Goal: Task Accomplishment & Management: Manage account settings

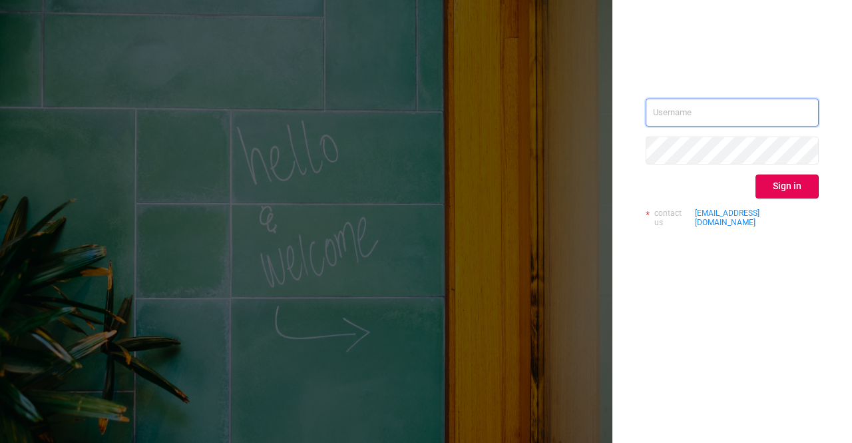
click at [689, 114] on input "text" at bounding box center [732, 113] width 173 height 28
type input "sheron@protected.media"
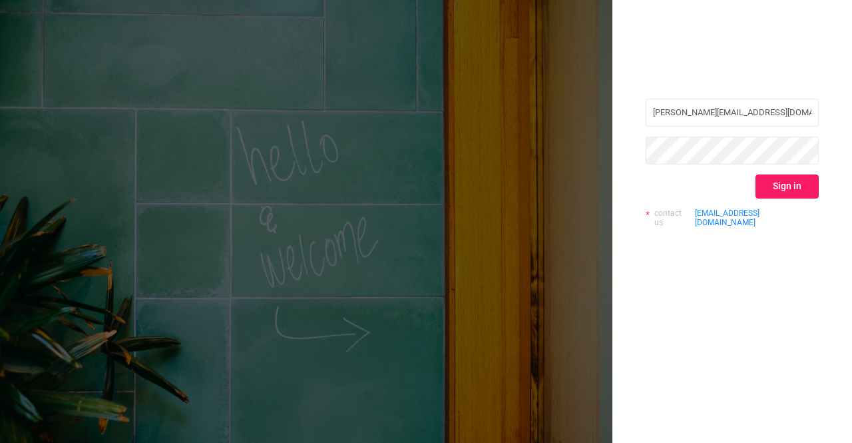
click at [775, 190] on button "Sign in" at bounding box center [787, 186] width 63 height 24
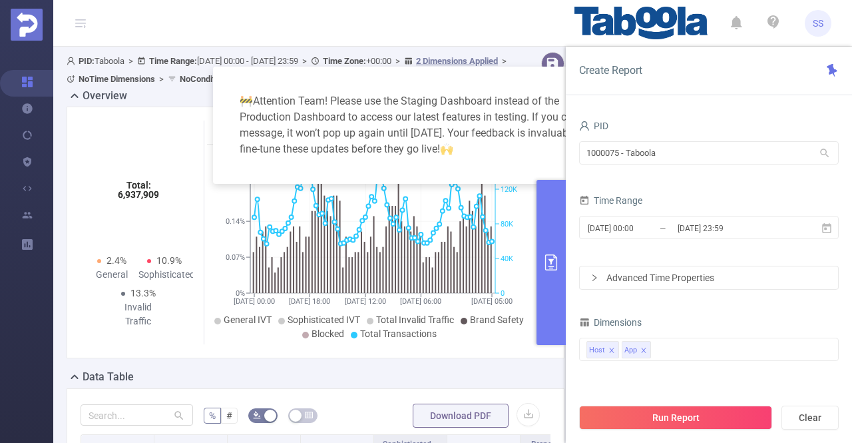
click at [622, 86] on icon "icon: close" at bounding box center [620, 85] width 7 height 8
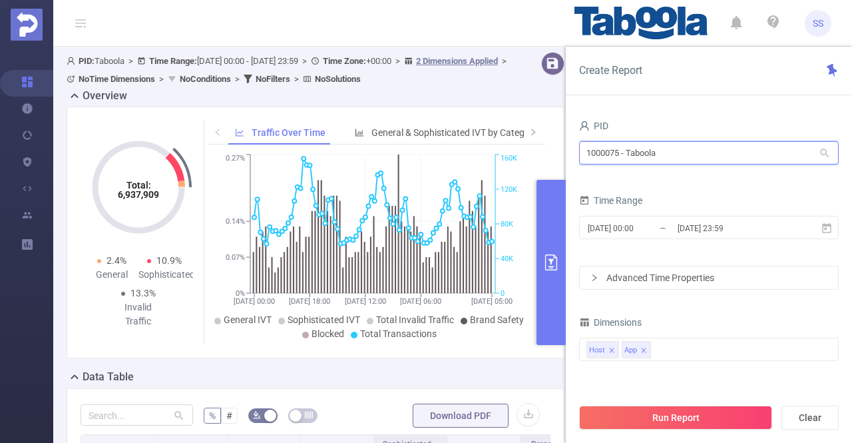
drag, startPoint x: 689, startPoint y: 150, endPoint x: 377, endPoint y: 155, distance: 312.4
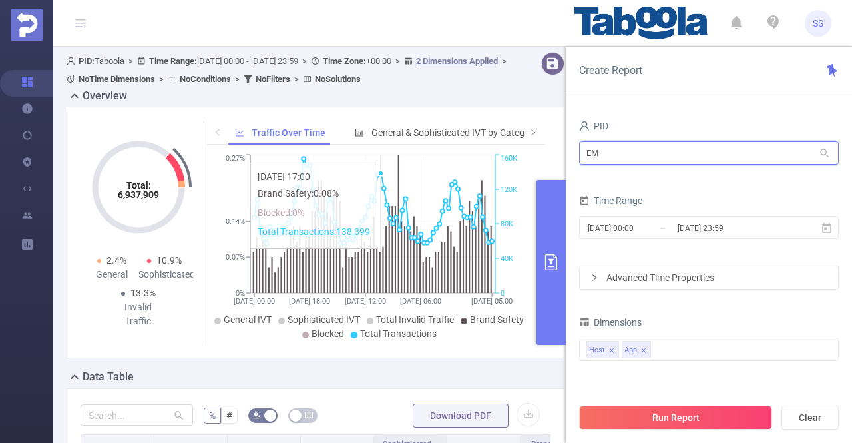
type input "EME"
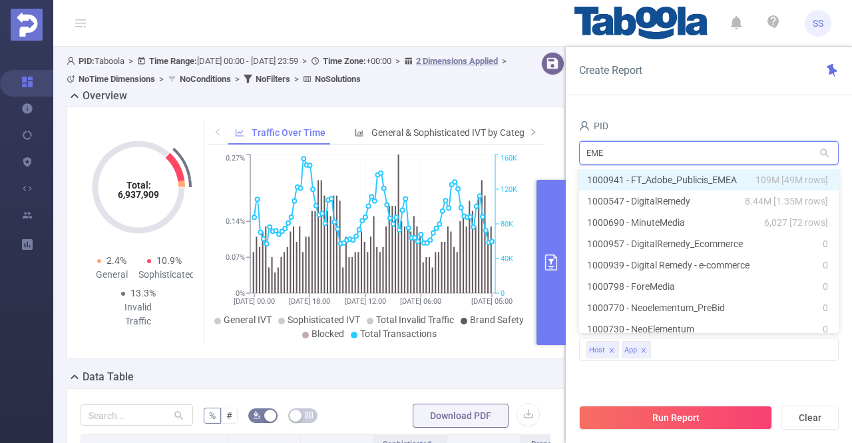
click at [623, 180] on li "1000941 - FT_Adobe_Publicis_EMEA 109M [49M rows]" at bounding box center [709, 179] width 260 height 21
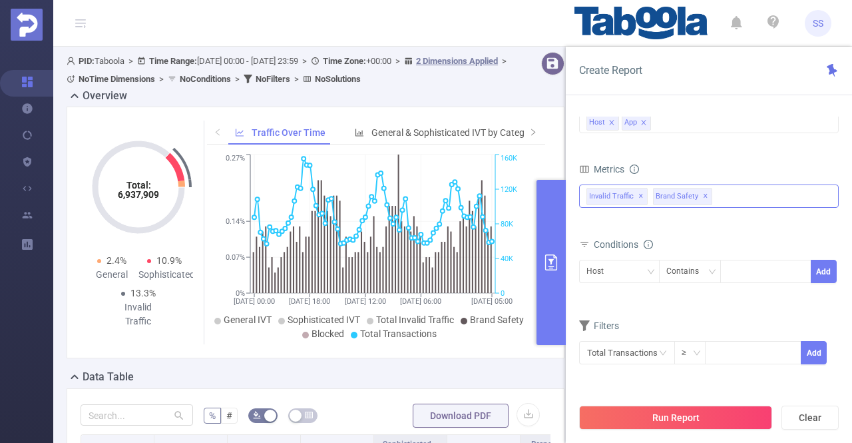
click at [634, 190] on span "Invalid Traffic ✕" at bounding box center [617, 196] width 61 height 17
drag, startPoint x: 649, startPoint y: 414, endPoint x: 698, endPoint y: 382, distance: 57.8
click at [651, 414] on button "Run Report" at bounding box center [675, 418] width 193 height 24
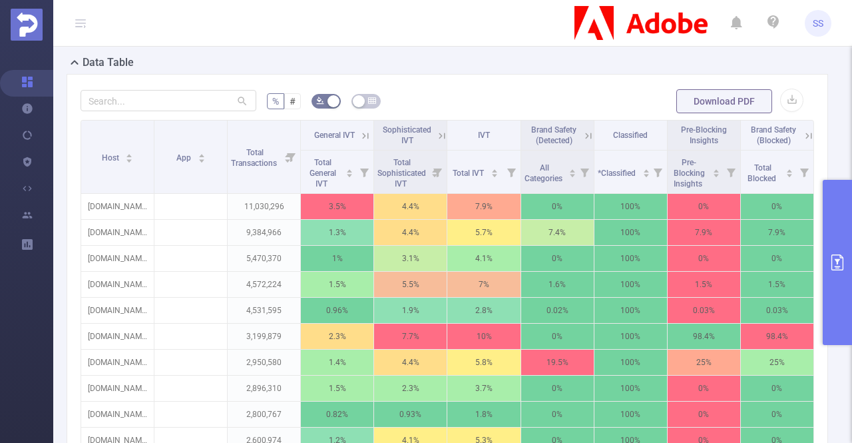
scroll to position [316, 0]
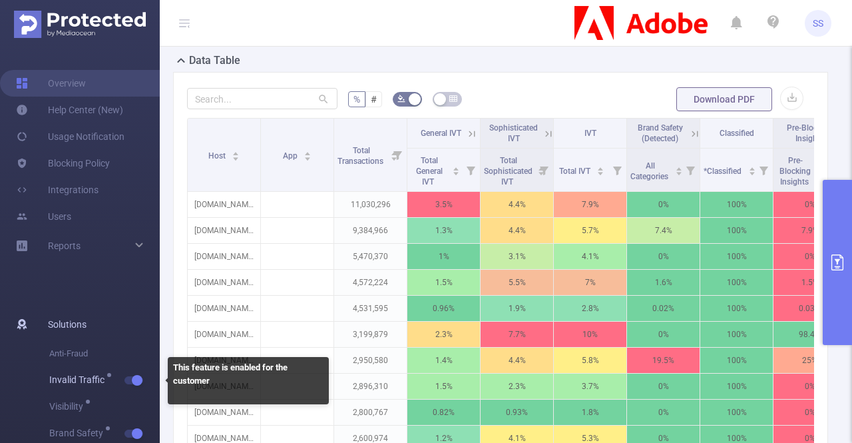
click at [132, 379] on button "button" at bounding box center [134, 380] width 19 height 8
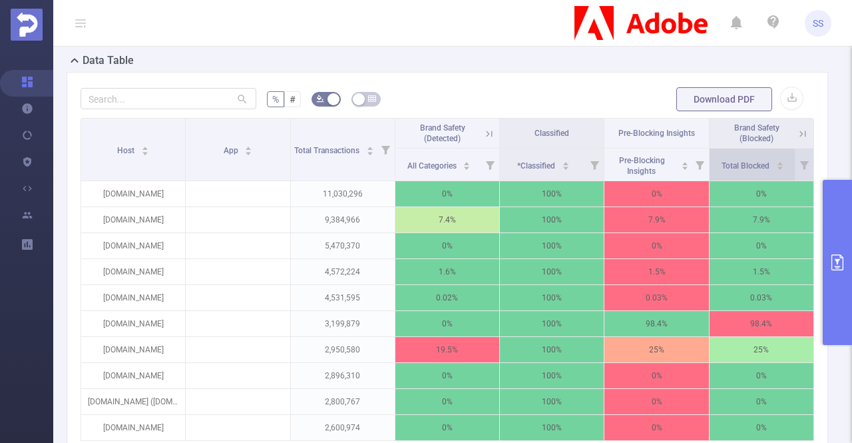
click at [778, 163] on div "Total Blocked" at bounding box center [753, 164] width 63 height 13
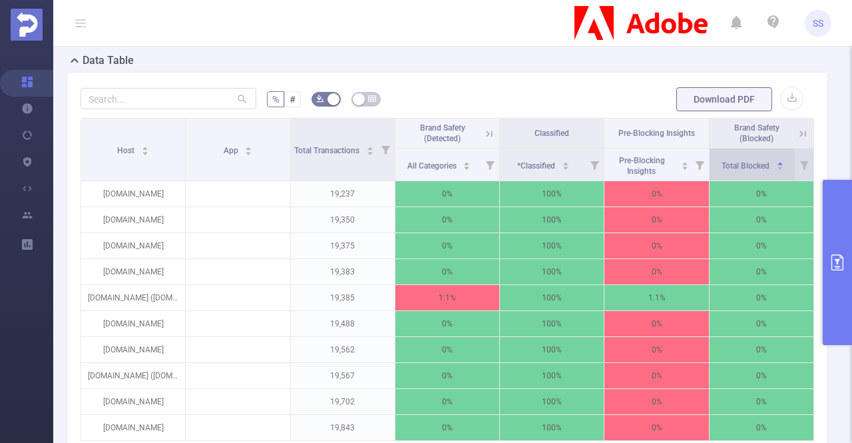
click at [778, 163] on div "Total Blocked" at bounding box center [753, 164] width 63 height 13
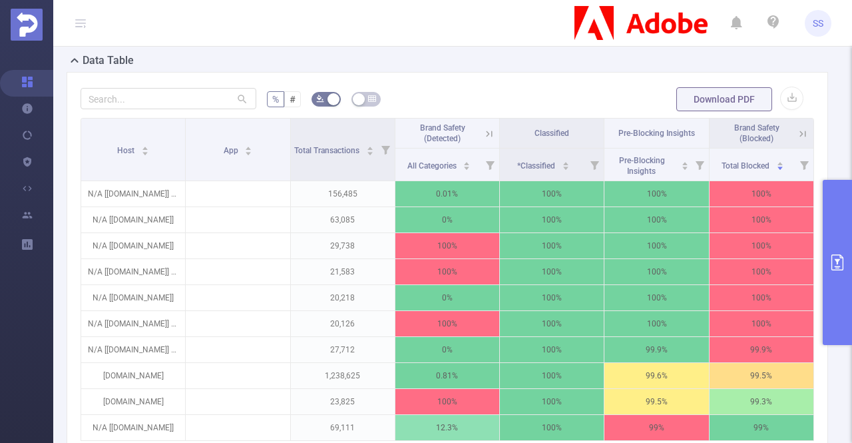
click at [800, 131] on icon at bounding box center [803, 134] width 6 height 6
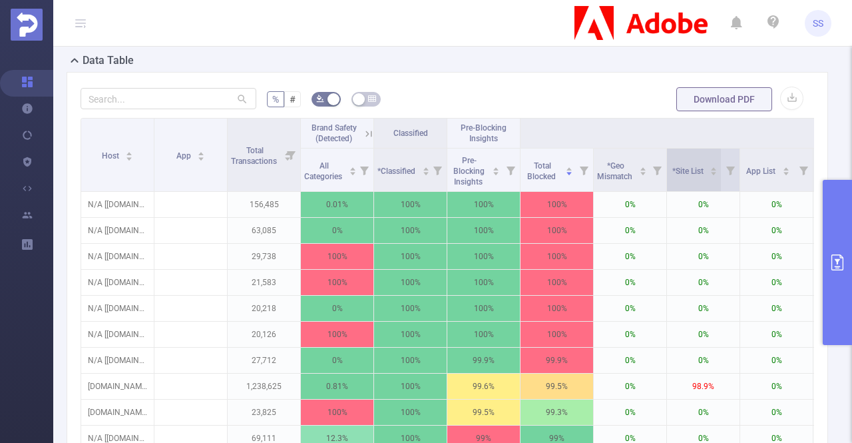
click at [718, 166] on icon "icon: caret-up" at bounding box center [714, 168] width 7 height 7
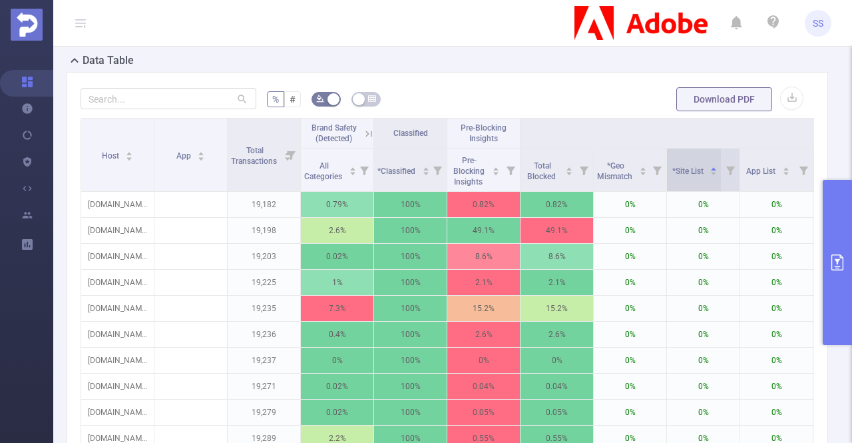
click at [718, 166] on icon "icon: caret-up" at bounding box center [714, 168] width 7 height 7
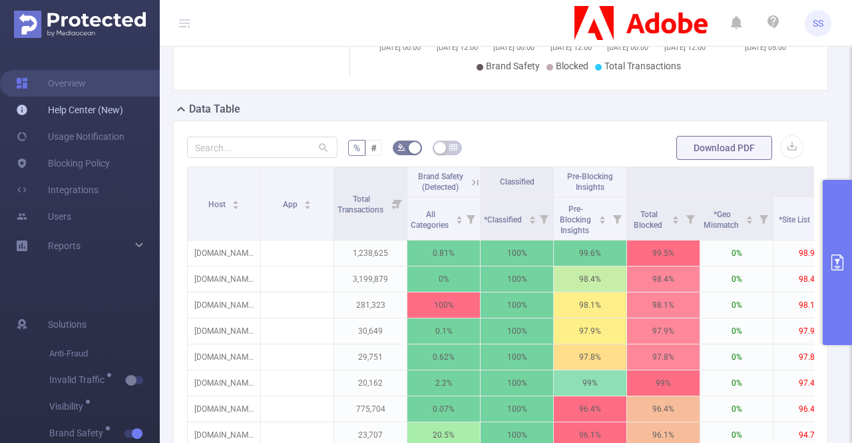
scroll to position [254, 0]
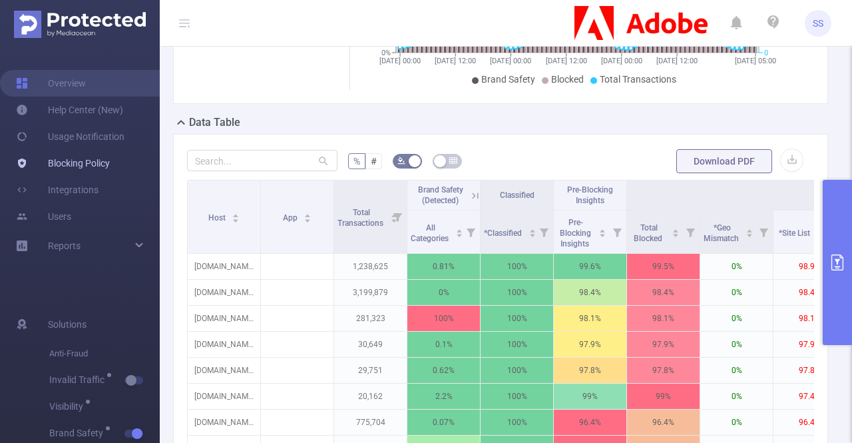
click at [86, 156] on link "Blocking Policy" at bounding box center [63, 163] width 94 height 27
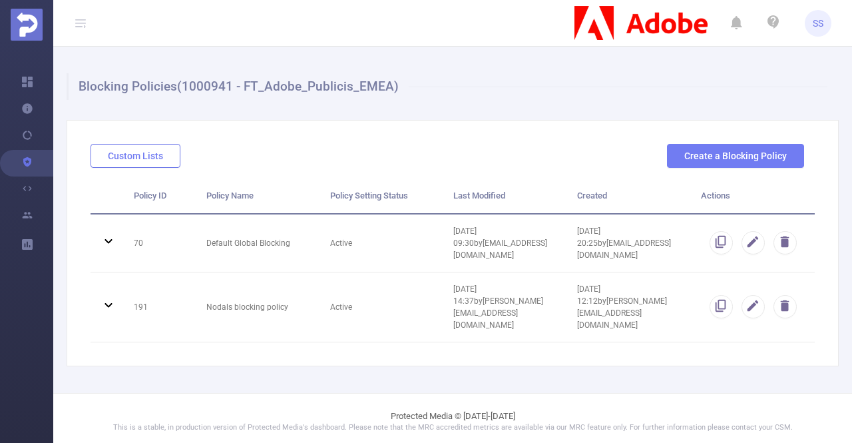
click at [155, 155] on button "Custom Lists" at bounding box center [136, 156] width 90 height 24
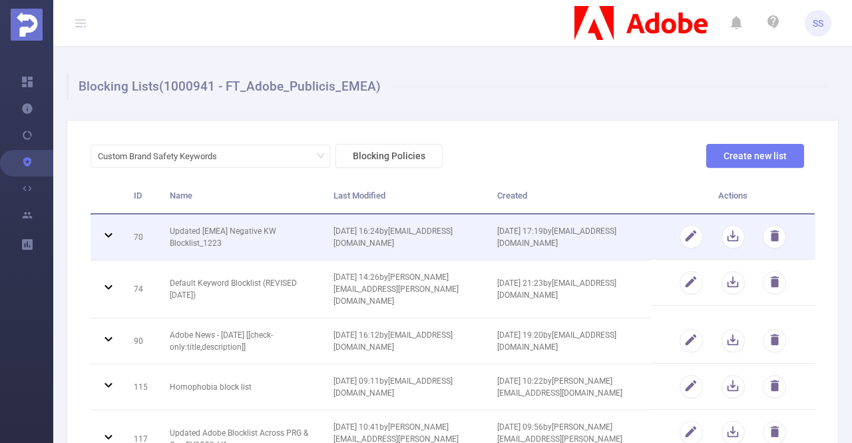
scroll to position [68, 0]
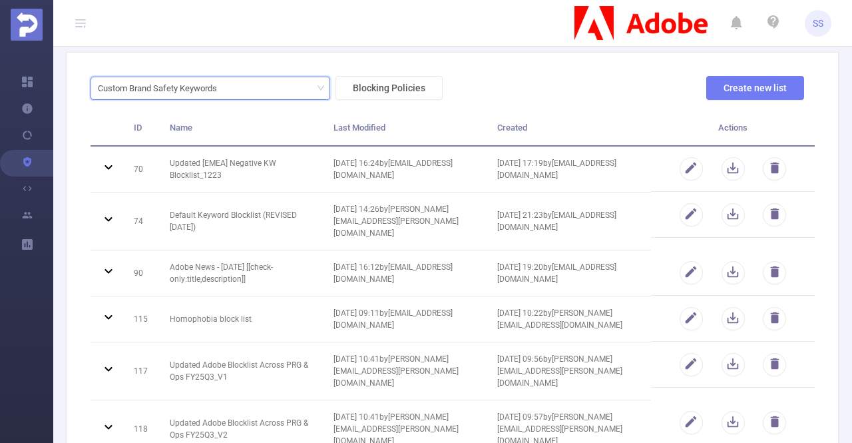
click at [311, 96] on div "Custom Brand Safety Keywords" at bounding box center [210, 88] width 225 height 22
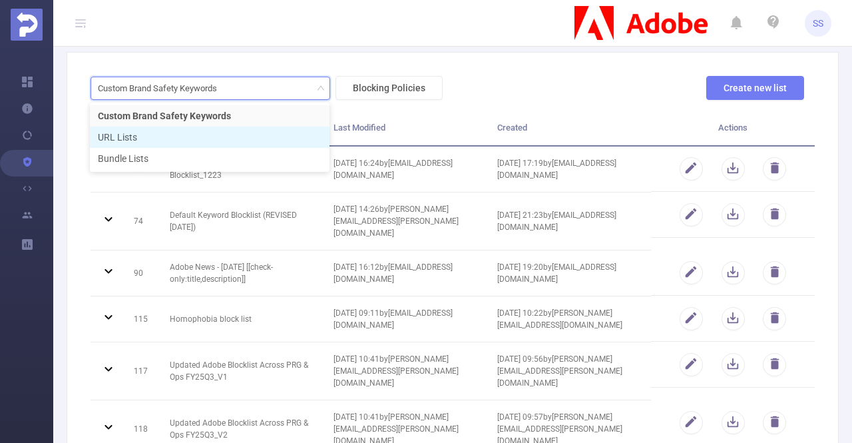
click at [274, 147] on li "URL Lists" at bounding box center [210, 137] width 240 height 21
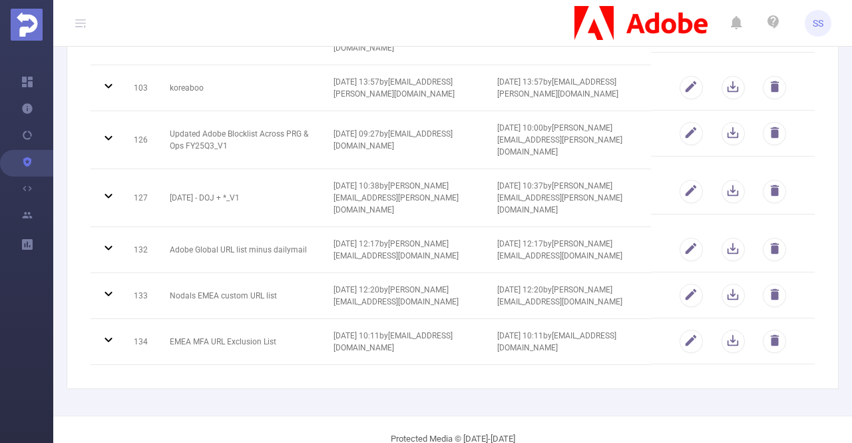
scroll to position [394, 0]
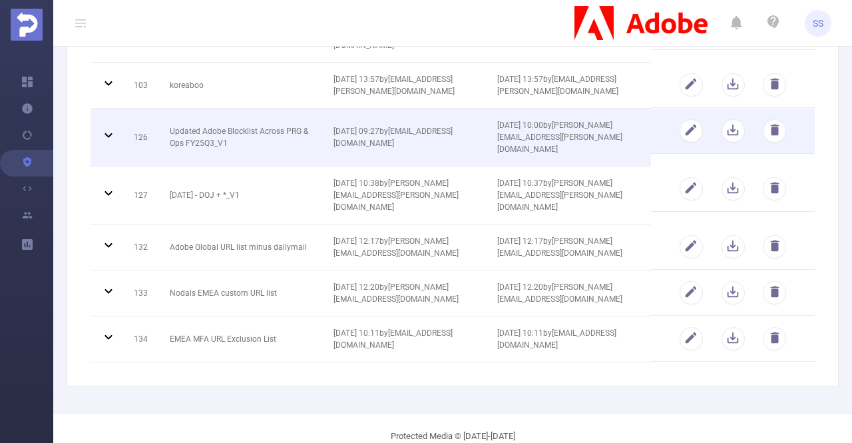
click at [245, 135] on td "Updated Adobe Blocklist Across PRG & Ops FY25Q3_V1" at bounding box center [242, 138] width 164 height 58
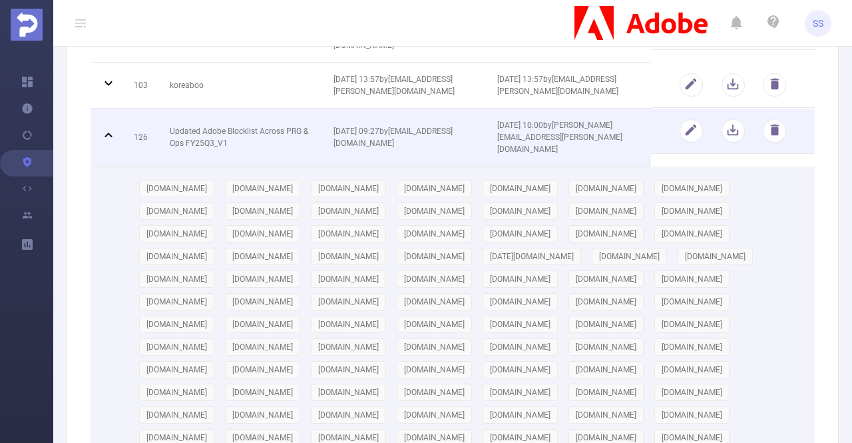
click at [245, 135] on td "Updated Adobe Blocklist Across PRG & Ops FY25Q3_V1" at bounding box center [242, 138] width 164 height 58
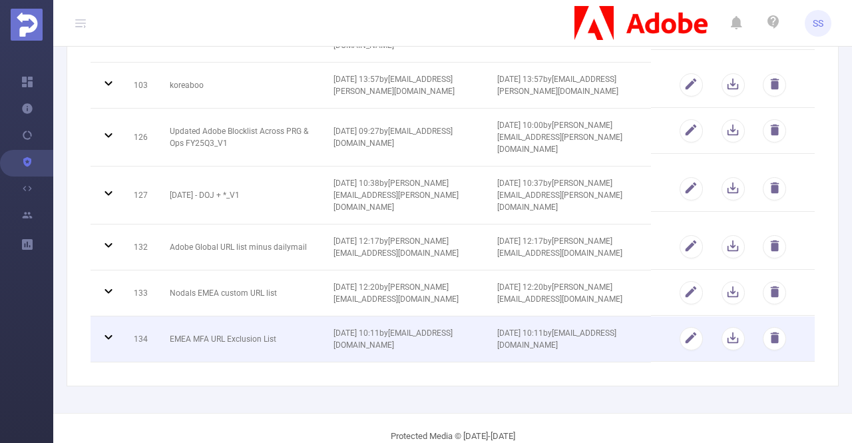
click at [237, 319] on td "EMEA MFA URL Exclusion List" at bounding box center [242, 339] width 164 height 46
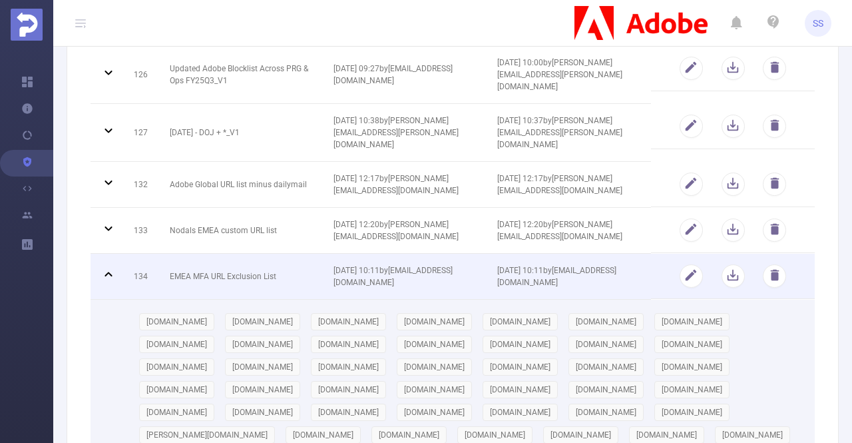
scroll to position [456, 0]
click at [241, 262] on td "EMEA MFA URL Exclusion List" at bounding box center [242, 277] width 164 height 46
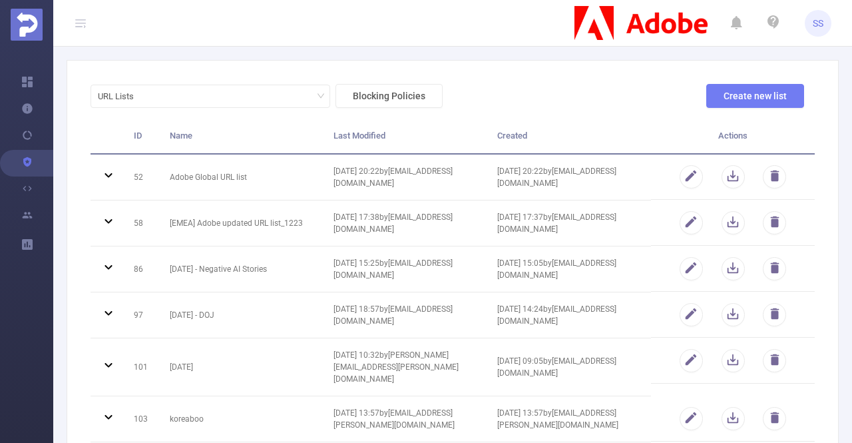
scroll to position [60, 0]
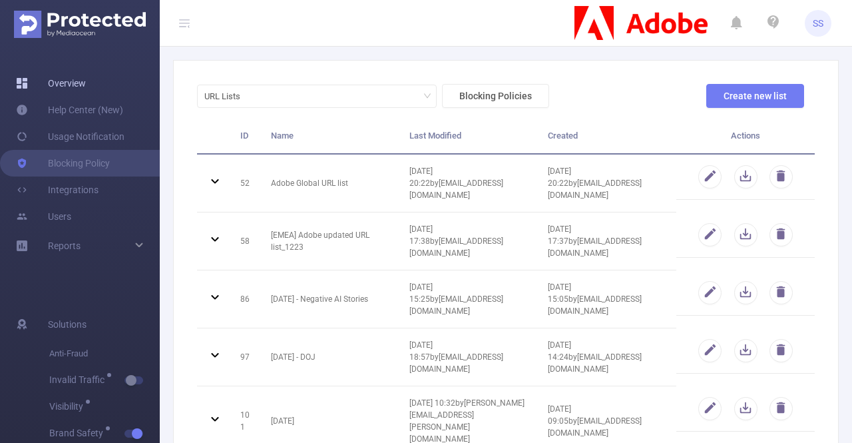
click at [83, 85] on link "Overview" at bounding box center [51, 83] width 70 height 27
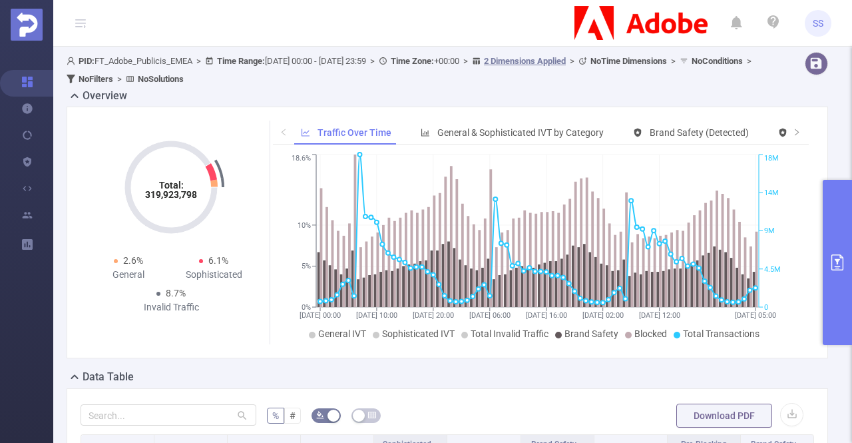
click at [837, 206] on button "primary" at bounding box center [837, 262] width 29 height 165
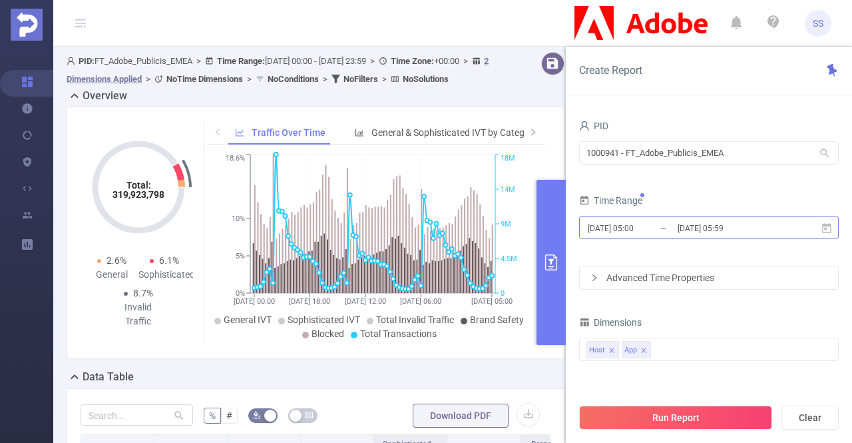
click at [728, 224] on input "2025-09-21 05:59" at bounding box center [731, 228] width 108 height 18
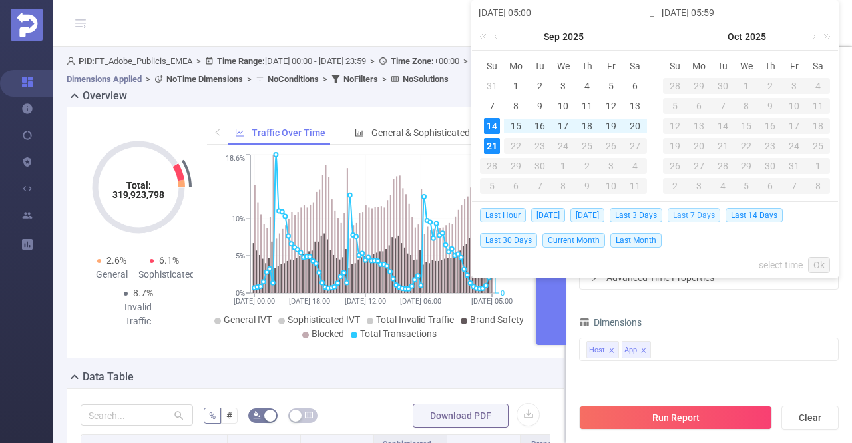
click at [697, 216] on span "Last 7 Days" at bounding box center [694, 215] width 53 height 15
type input "2025-09-14 00:00"
type input "2025-09-21 23:59"
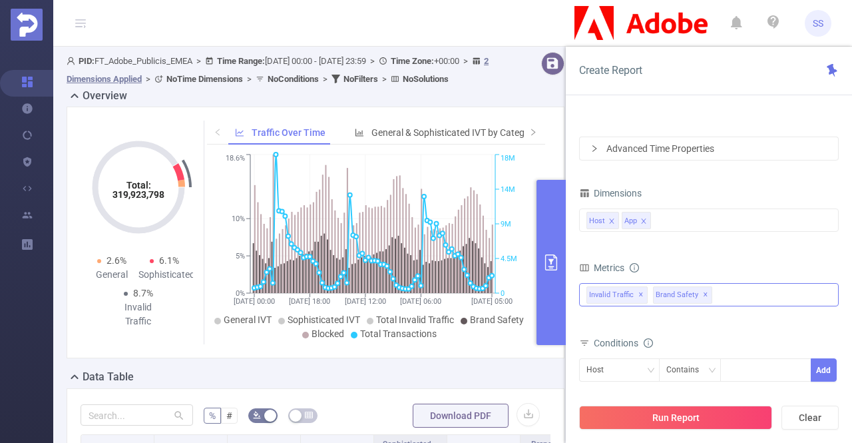
click at [639, 292] on span "✕" at bounding box center [641, 295] width 5 height 16
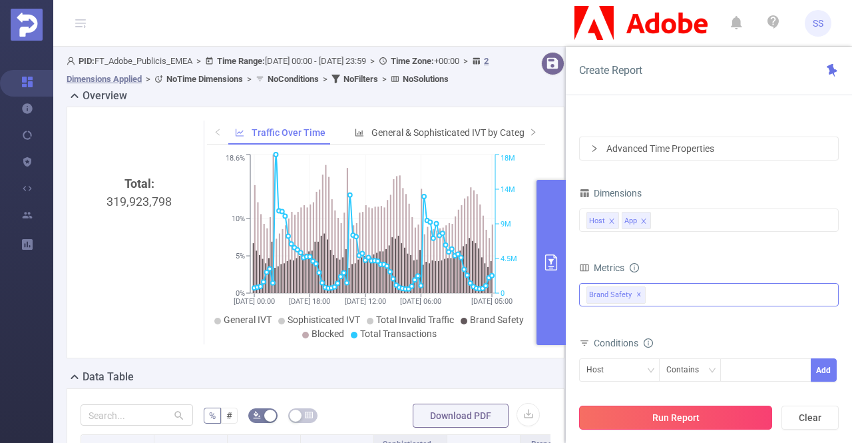
click at [667, 426] on button "Run Report" at bounding box center [675, 418] width 193 height 24
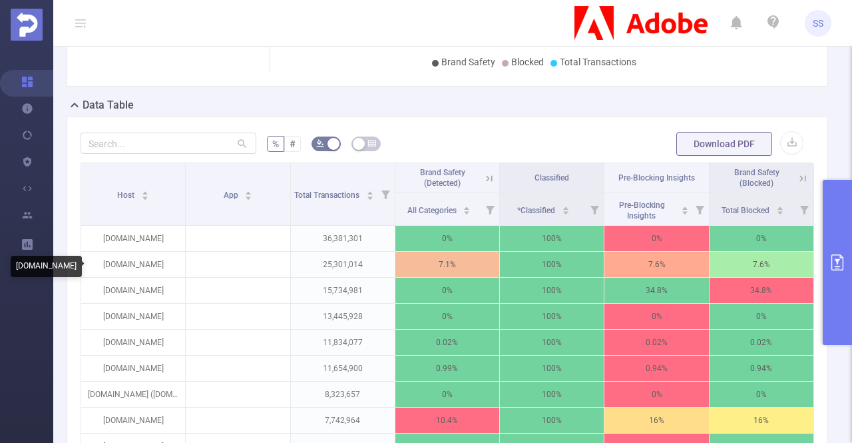
scroll to position [262, 0]
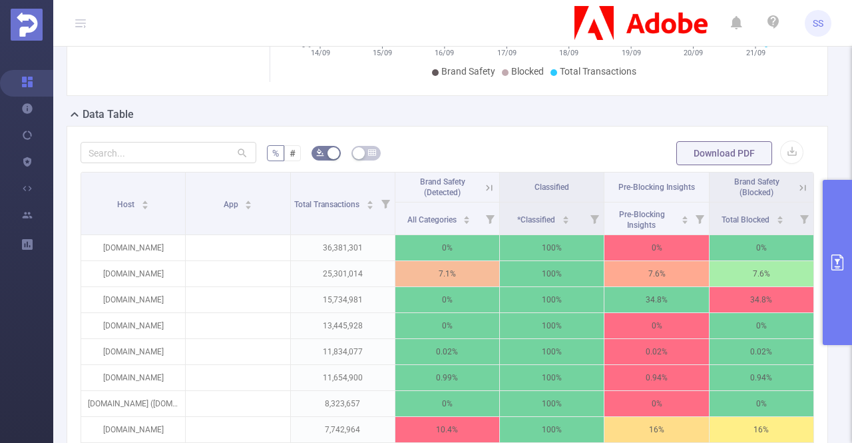
click at [836, 218] on button "primary" at bounding box center [837, 262] width 29 height 165
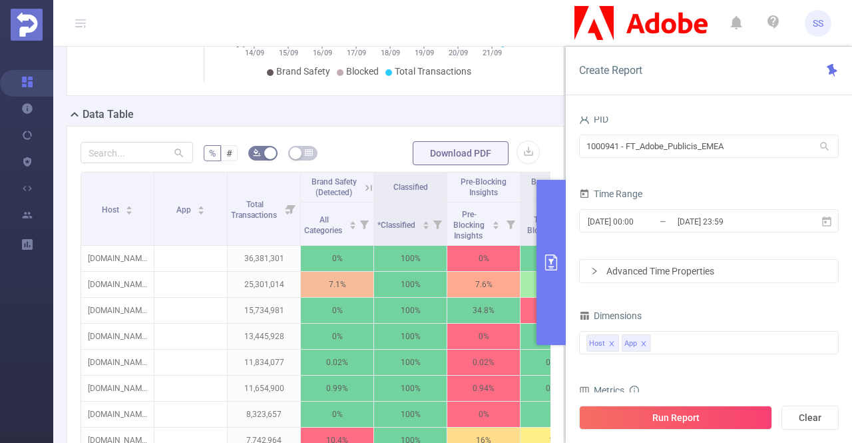
click at [719, 208] on div "2025-09-14 00:00 _ 2025-09-21 23:59" at bounding box center [709, 221] width 260 height 31
click at [723, 221] on input "2025-09-21 23:59" at bounding box center [731, 221] width 108 height 18
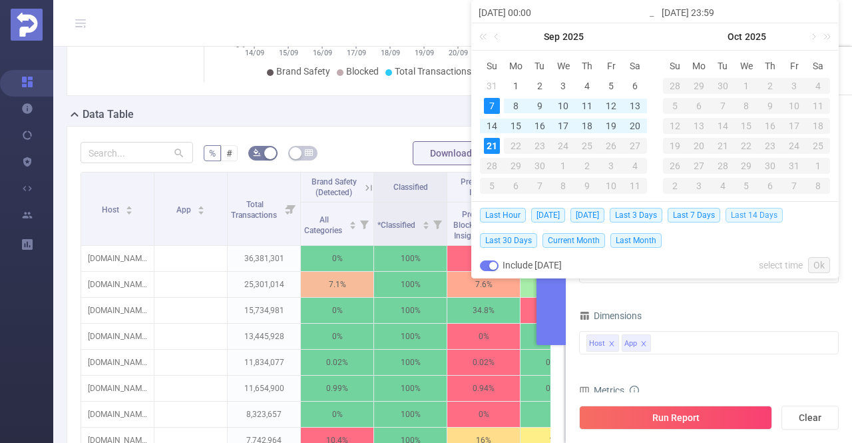
click at [765, 216] on span "Last 14 Days" at bounding box center [754, 215] width 57 height 15
type input "2025-09-07 00:00"
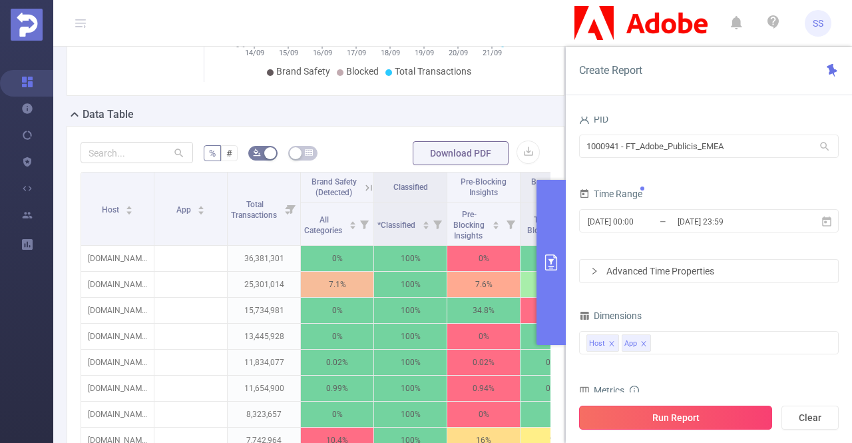
click at [683, 412] on button "Run Report" at bounding box center [675, 418] width 193 height 24
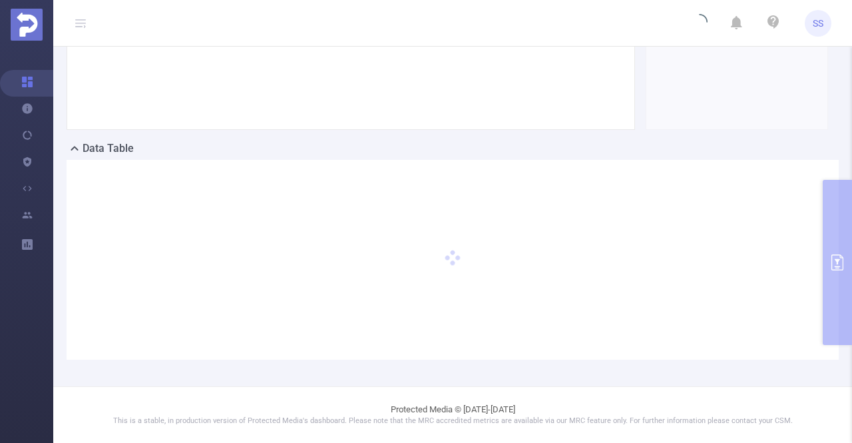
scroll to position [226, 0]
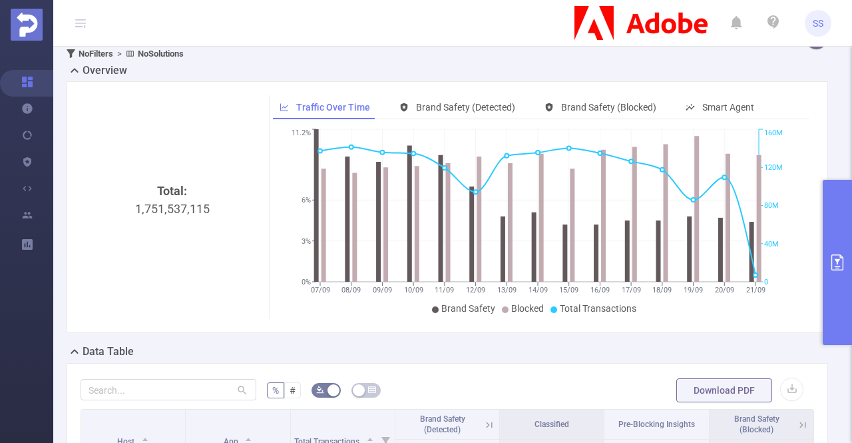
scroll to position [25, 0]
click at [477, 304] on span "Brand Safety" at bounding box center [469, 308] width 54 height 11
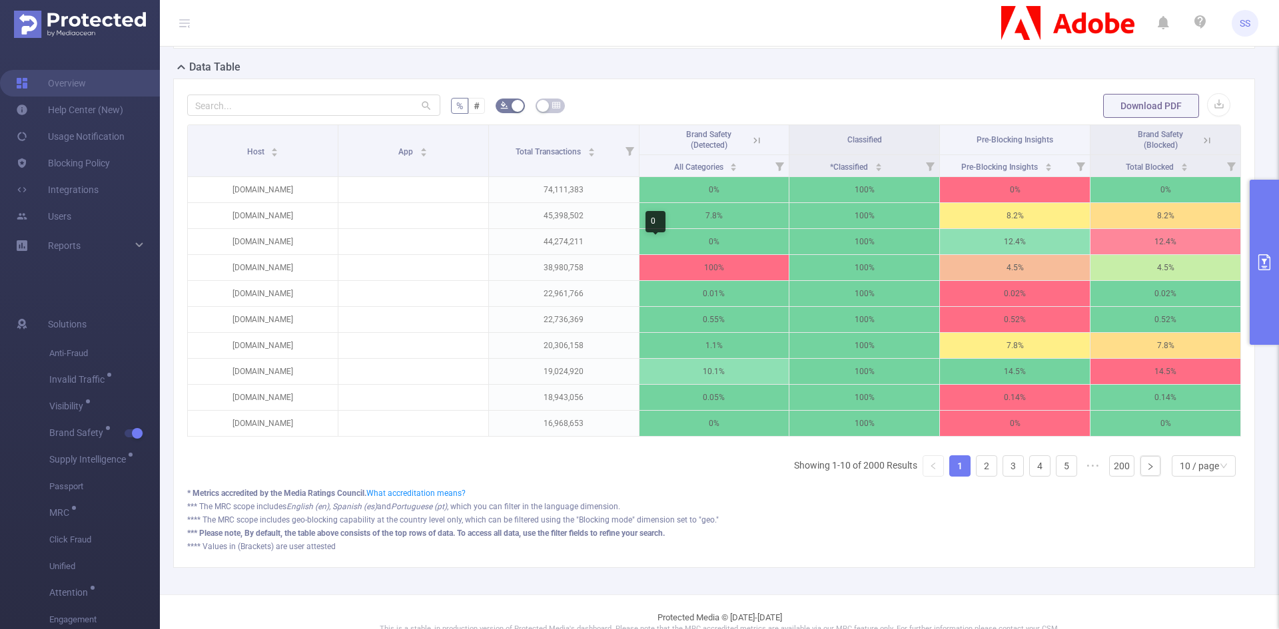
scroll to position [0, 0]
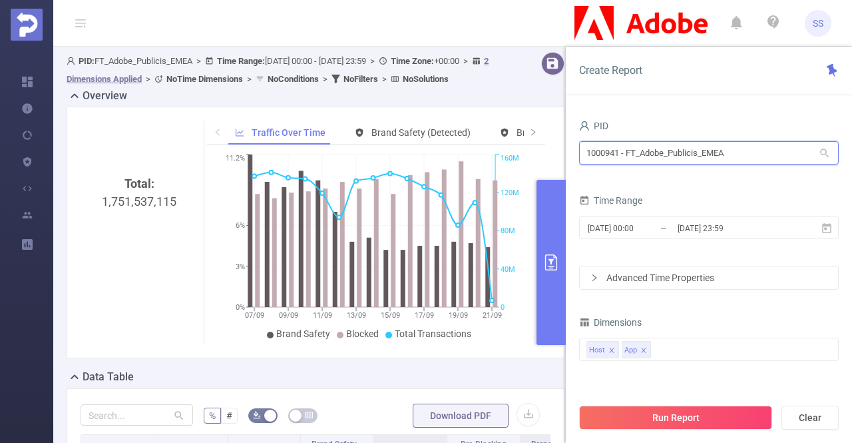
click at [769, 147] on input "1000941 - FT_Adobe_Publicis_EMEA" at bounding box center [709, 152] width 260 height 23
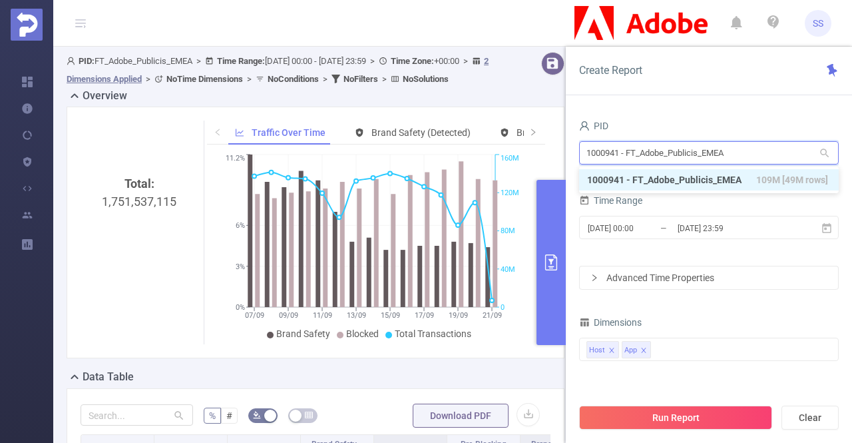
click at [769, 147] on input "1000941 - FT_Adobe_Publicis_EMEA" at bounding box center [709, 152] width 260 height 23
click at [782, 153] on input "1000941 - FT_Adobe_Publicis_EMEA" at bounding box center [709, 152] width 260 height 23
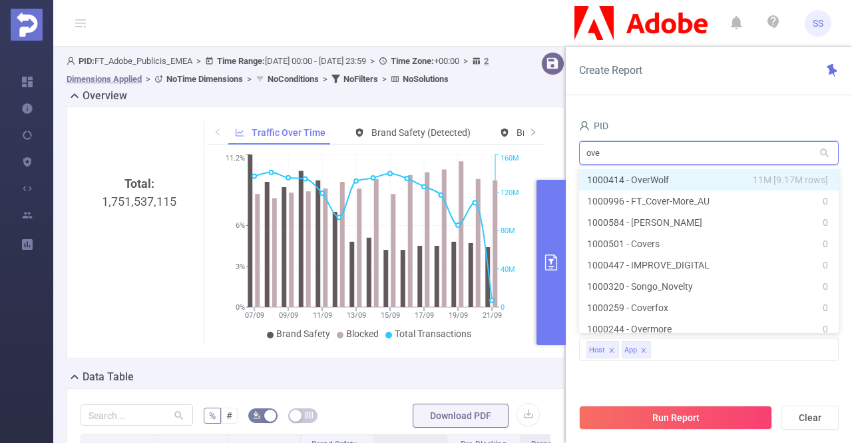
type input "over"
drag, startPoint x: 748, startPoint y: 182, endPoint x: 747, endPoint y: 190, distance: 7.4
click at [747, 183] on li "1000414 - OverWolf 11M [9.17M rows]" at bounding box center [709, 179] width 260 height 21
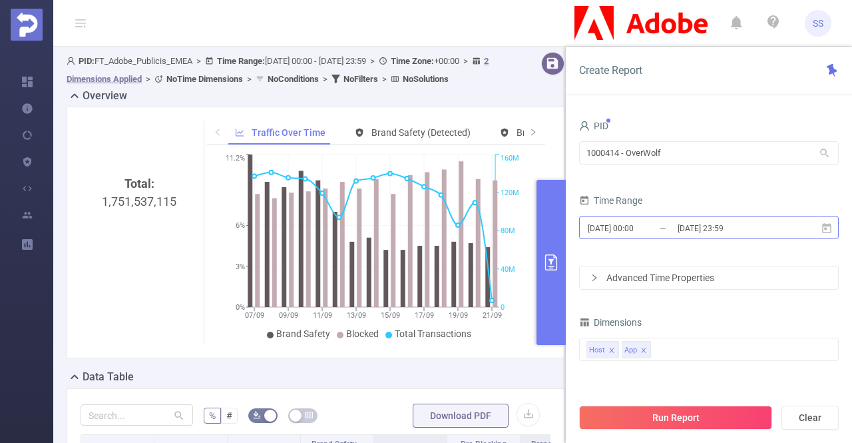
click at [739, 234] on input "2025-09-21 23:59" at bounding box center [731, 228] width 108 height 18
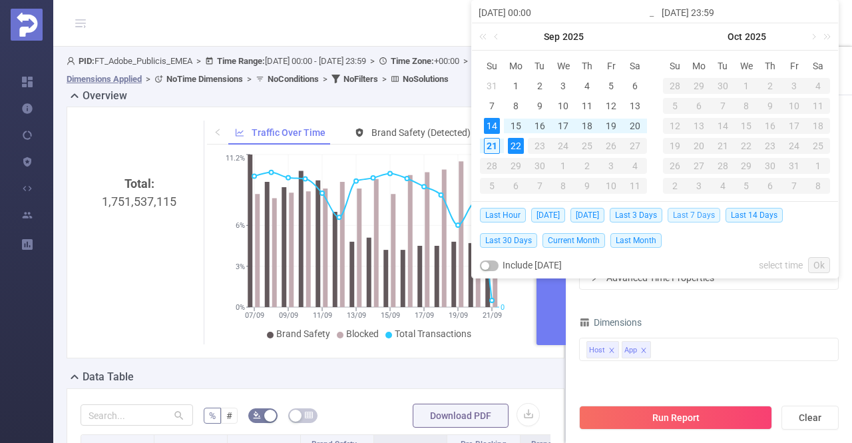
click at [703, 216] on span "Last 7 Days" at bounding box center [694, 215] width 53 height 15
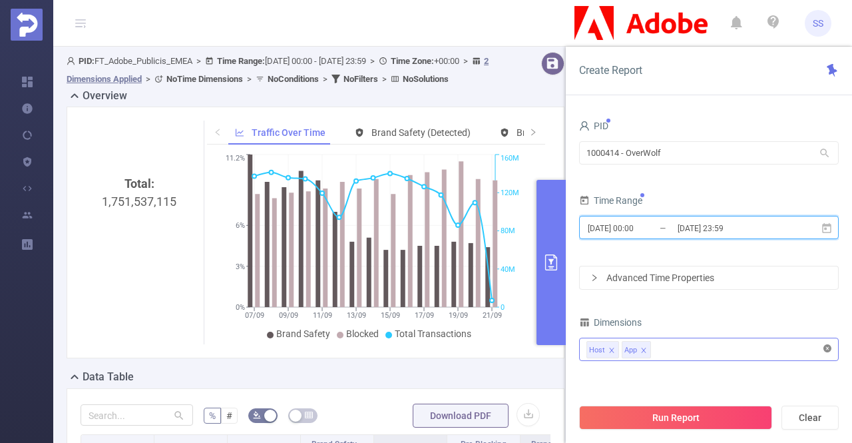
click at [831, 350] on icon "icon: close-circle" at bounding box center [828, 348] width 8 height 8
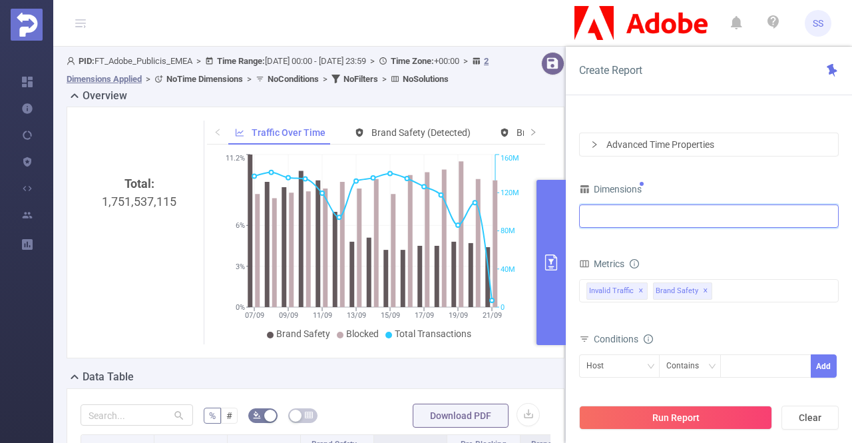
click at [653, 216] on div at bounding box center [709, 216] width 245 height 22
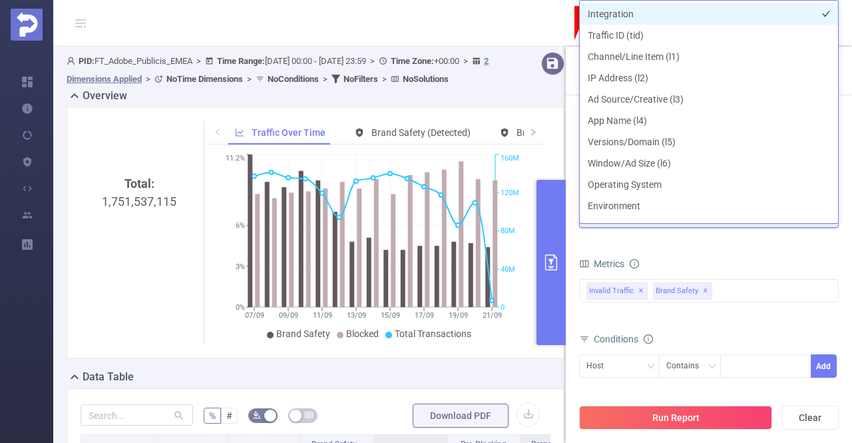
click at [680, 19] on li "Integration" at bounding box center [709, 13] width 258 height 21
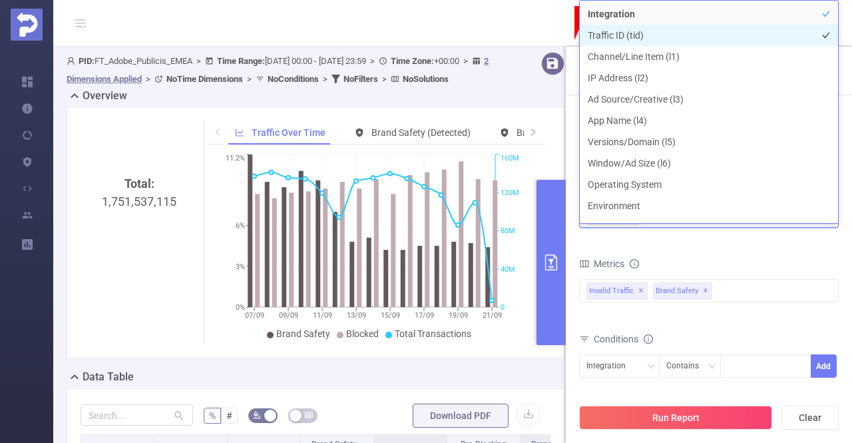
click at [679, 35] on li "Traffic ID (tid)" at bounding box center [709, 35] width 258 height 21
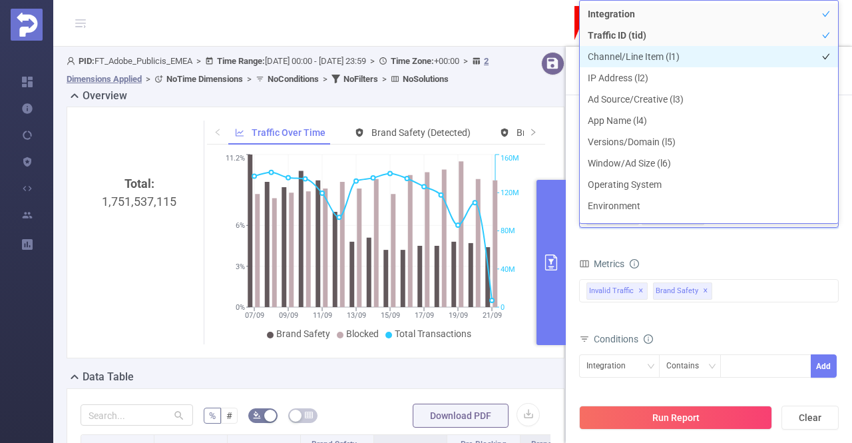
click at [677, 55] on li "Channel/Line Item (l1)" at bounding box center [709, 56] width 258 height 21
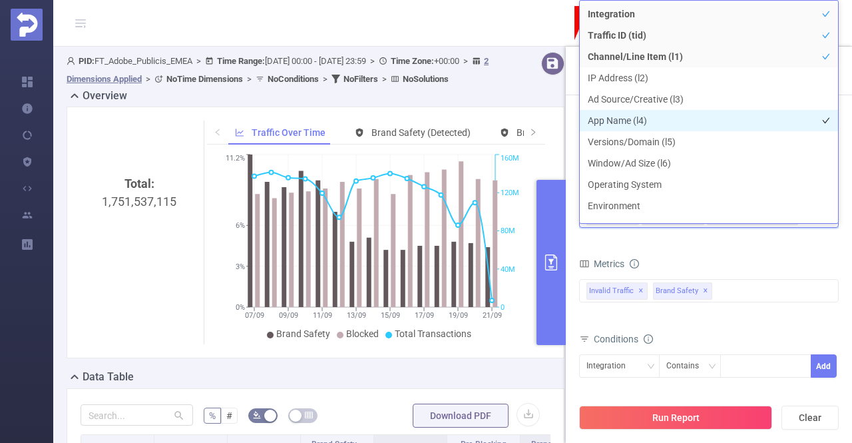
click at [682, 118] on li "App Name (l4)" at bounding box center [709, 120] width 258 height 21
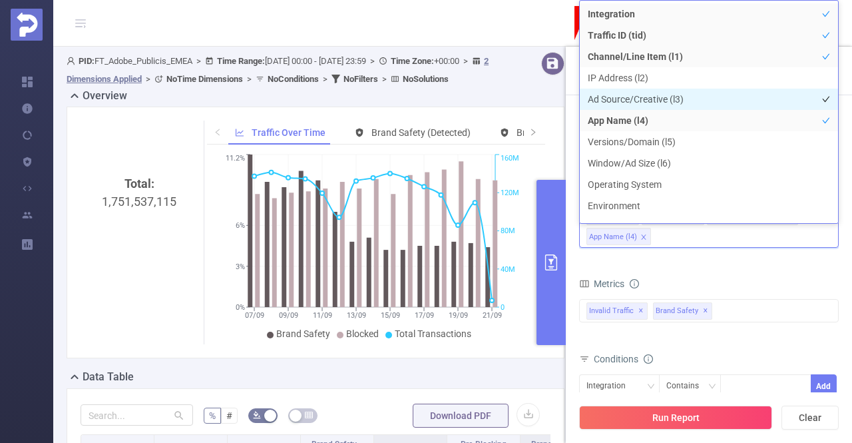
click at [688, 101] on li "Ad Source/Creative (l3)" at bounding box center [709, 99] width 258 height 21
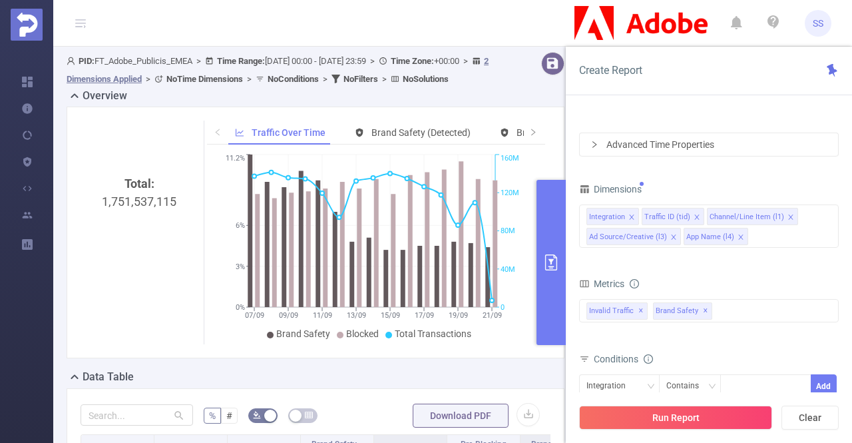
click at [728, 264] on form "Dimensions Integration Traffic ID (tid) Channel/Line Item (l1) Ad Source/Creati…" at bounding box center [709, 338] width 260 height 316
click at [703, 310] on span "✕" at bounding box center [705, 311] width 5 height 16
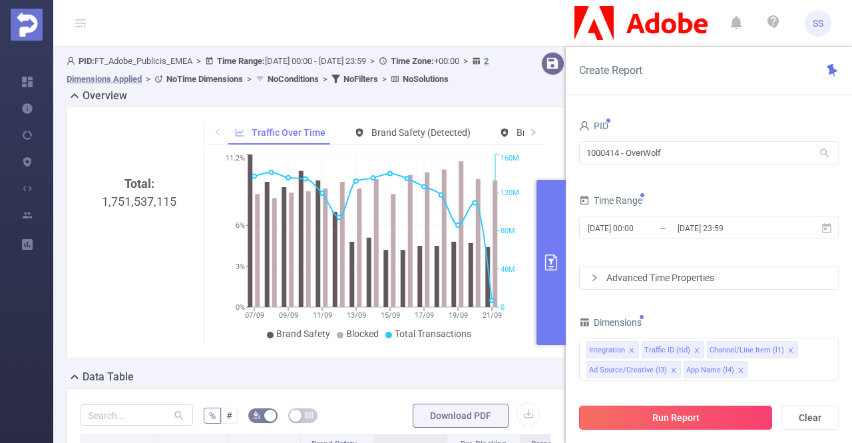
click at [704, 419] on button "Run Report" at bounding box center [675, 418] width 193 height 24
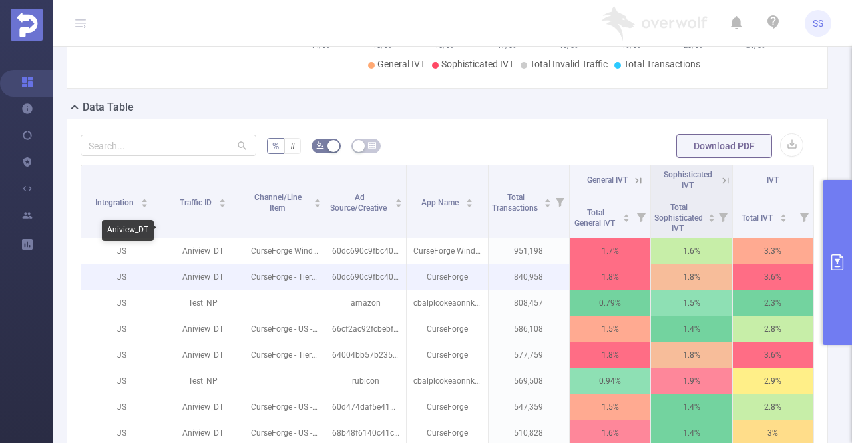
scroll to position [266, 0]
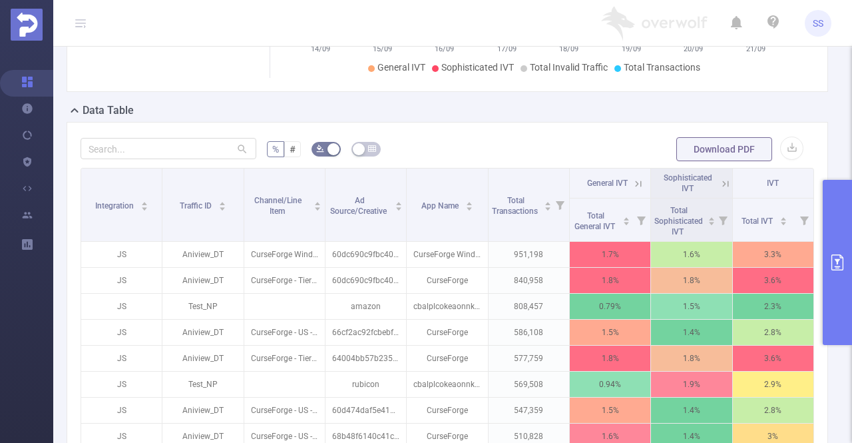
click at [848, 231] on button "primary" at bounding box center [837, 262] width 29 height 165
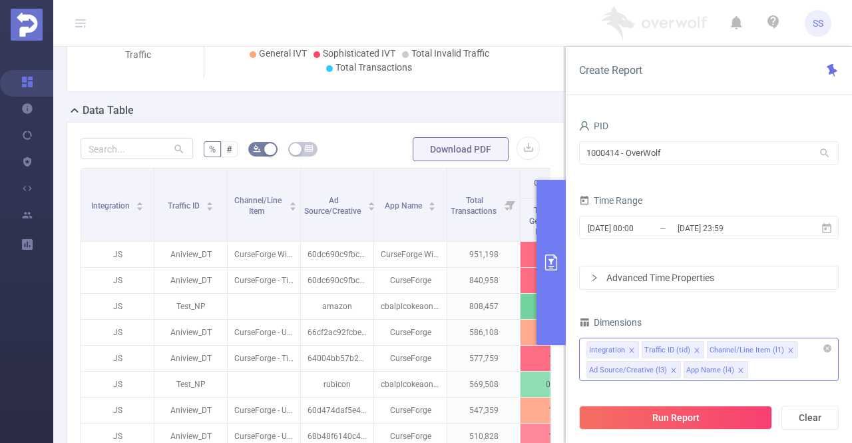
click at [788, 350] on icon "icon: close" at bounding box center [791, 350] width 7 height 7
click at [791, 349] on icon "icon: close" at bounding box center [794, 350] width 7 height 7
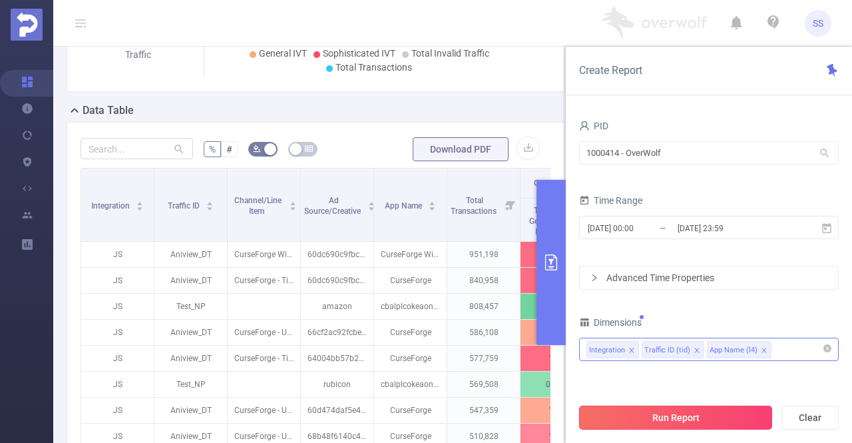
click at [699, 414] on button "Run Report" at bounding box center [675, 418] width 193 height 24
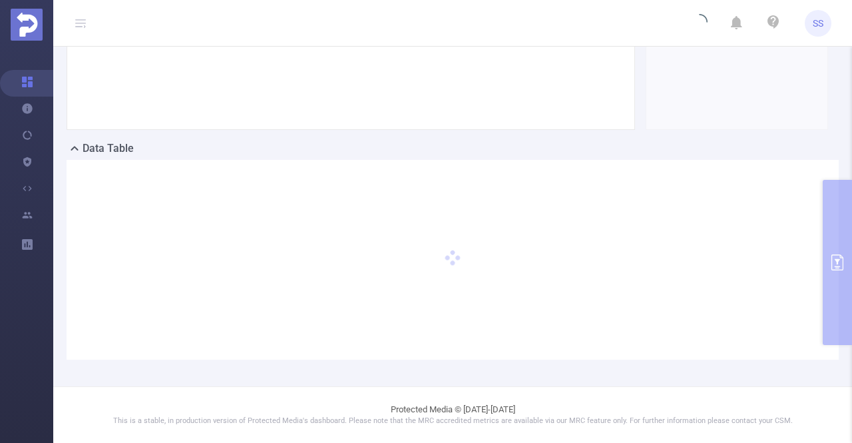
scroll to position [226, 0]
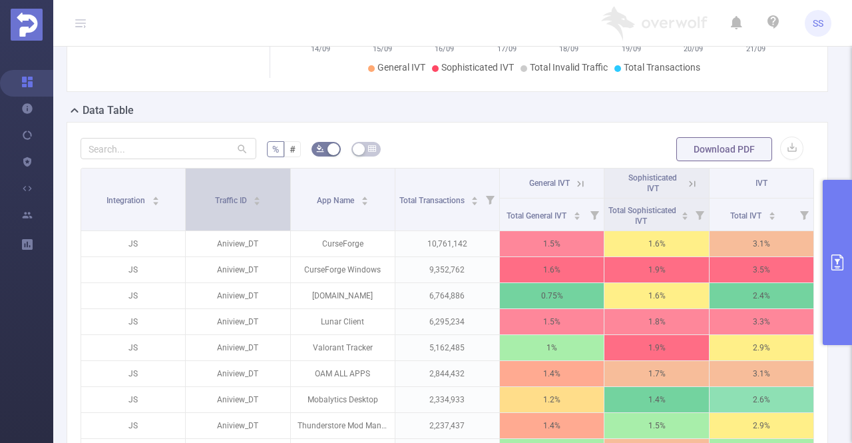
scroll to position [333, 0]
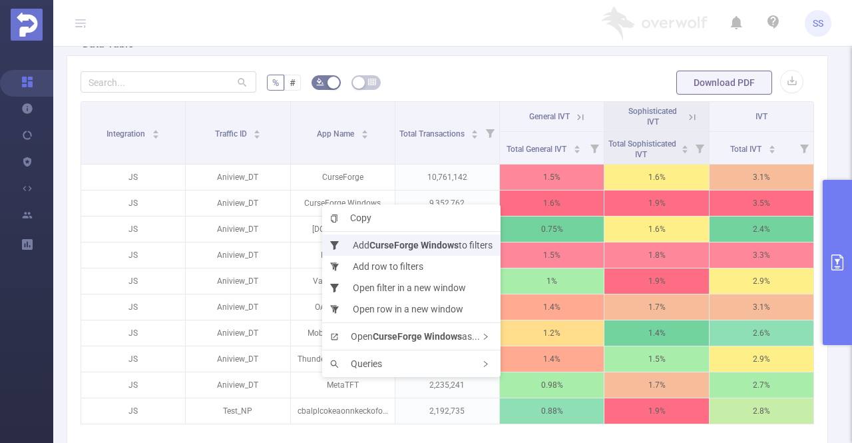
click at [362, 248] on li "Add CurseForge Windows to filters" at bounding box center [411, 244] width 178 height 21
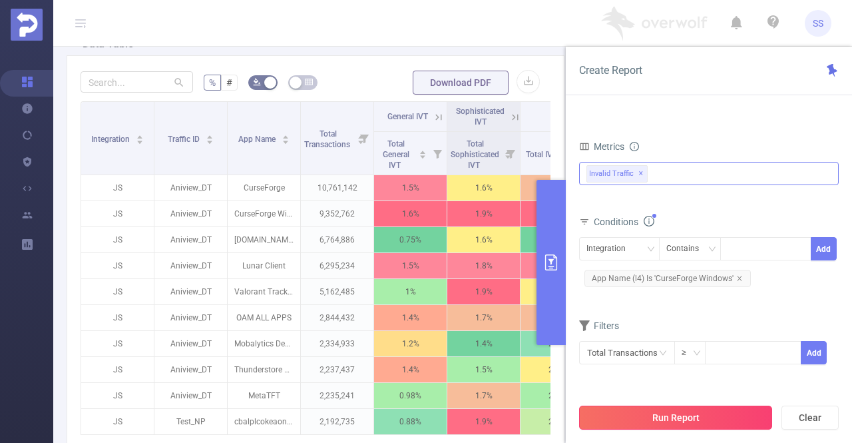
click at [689, 411] on button "Run Report" at bounding box center [675, 418] width 193 height 24
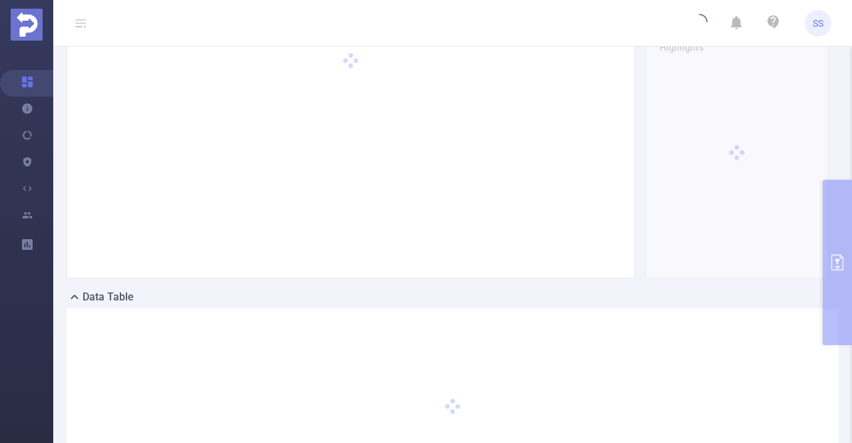
scroll to position [0, 0]
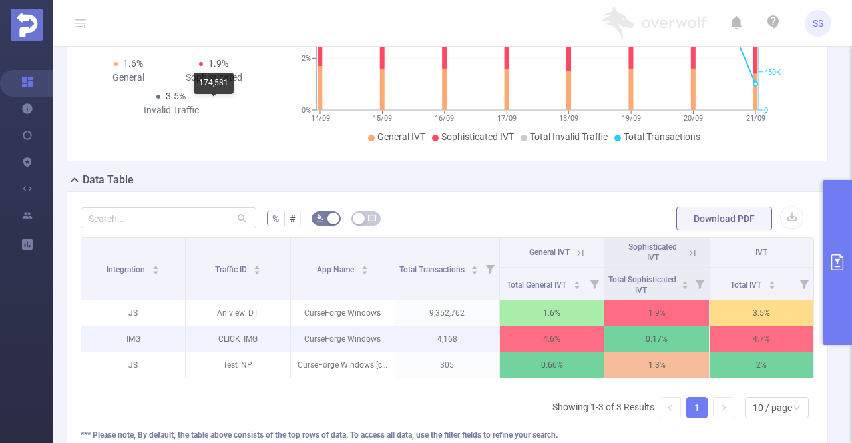
scroll to position [266, 0]
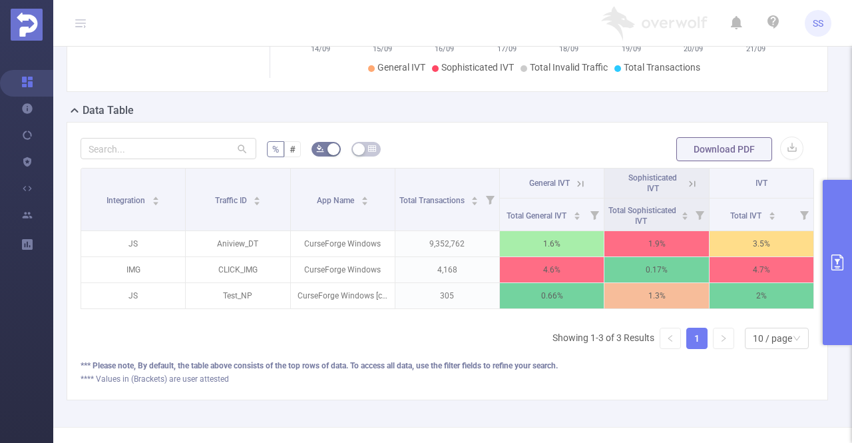
click at [581, 178] on th "General IVT" at bounding box center [552, 183] width 105 height 30
click at [575, 178] on icon at bounding box center [581, 184] width 12 height 12
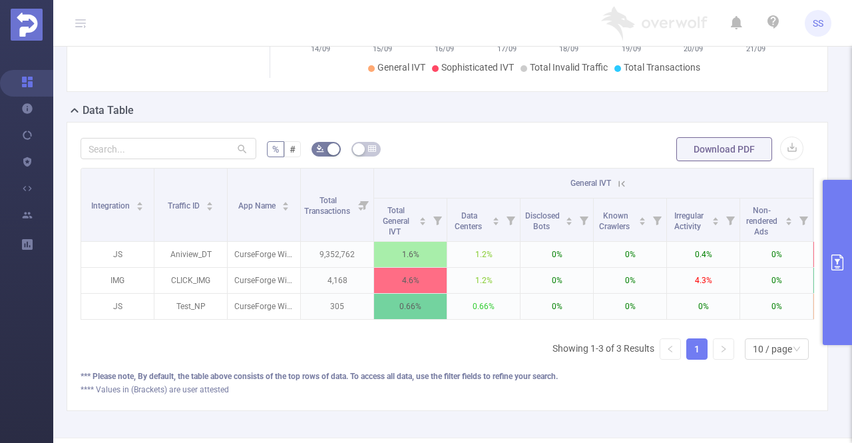
click at [622, 182] on icon at bounding box center [622, 183] width 6 height 6
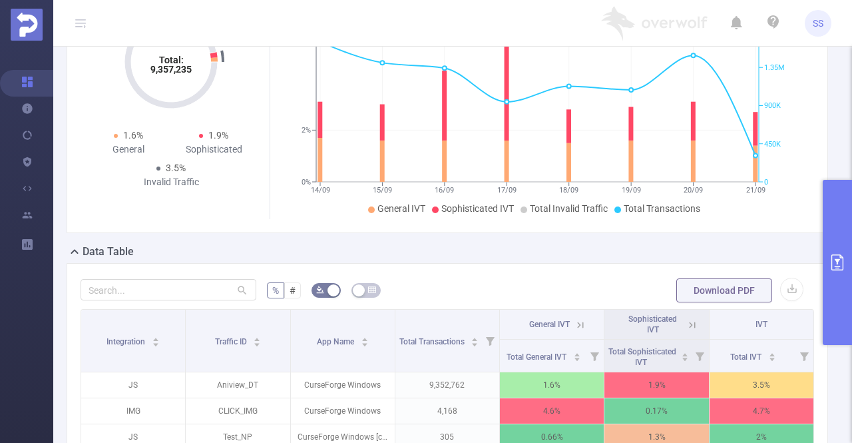
scroll to position [133, 0]
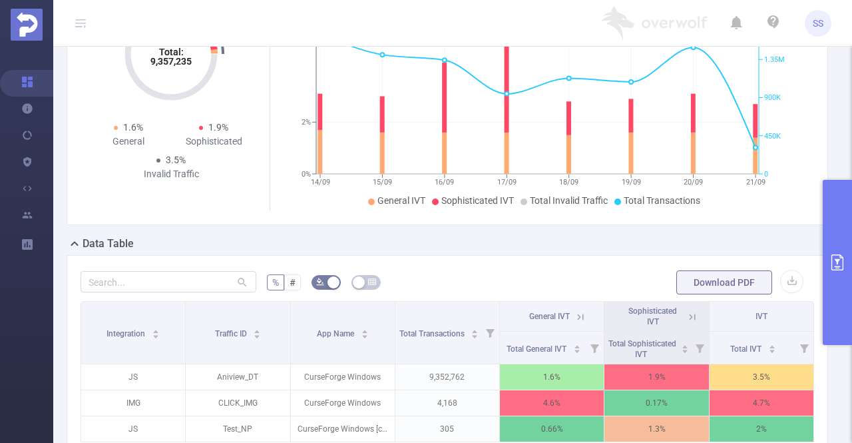
click at [840, 262] on icon "primary" at bounding box center [838, 262] width 16 height 16
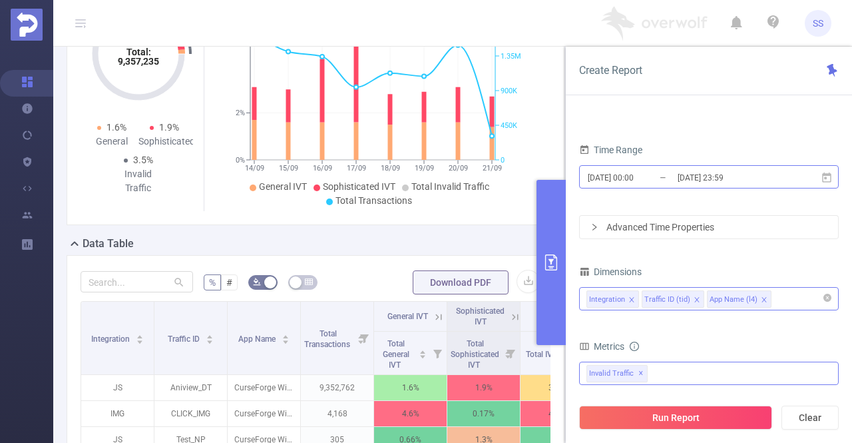
click at [702, 178] on input "2025-09-21 23:59" at bounding box center [731, 177] width 108 height 18
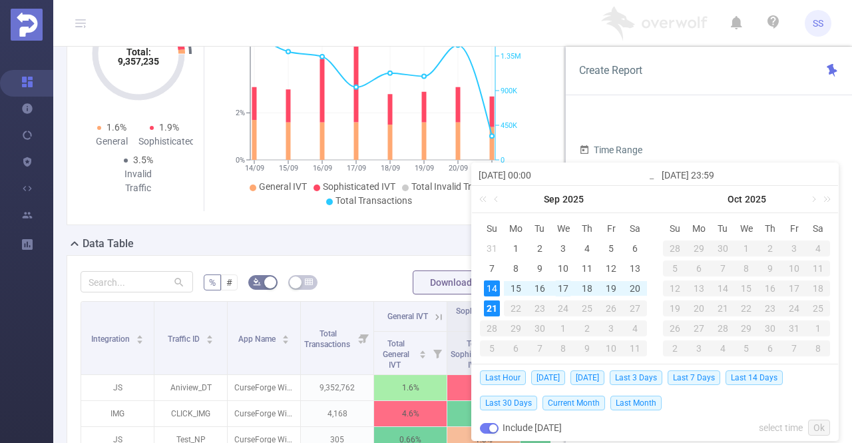
click at [566, 287] on div "17" at bounding box center [563, 288] width 16 height 16
click at [494, 311] on div "21" at bounding box center [492, 308] width 16 height 16
type input "2025-09-17 00:00"
click at [816, 423] on link "Ok" at bounding box center [819, 428] width 22 height 16
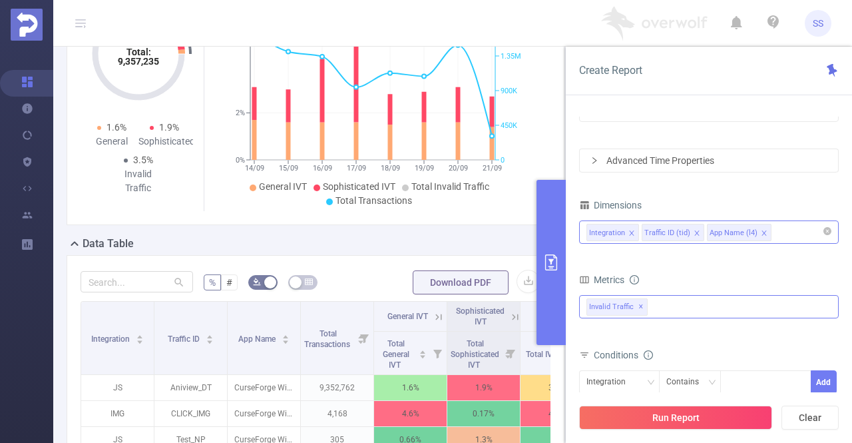
click at [616, 166] on div "Advanced Time Properties" at bounding box center [709, 160] width 258 height 23
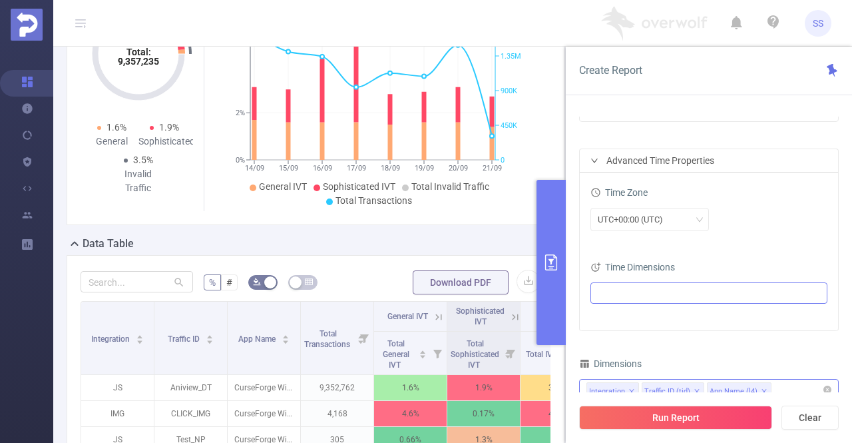
click at [626, 297] on ul at bounding box center [704, 293] width 219 height 20
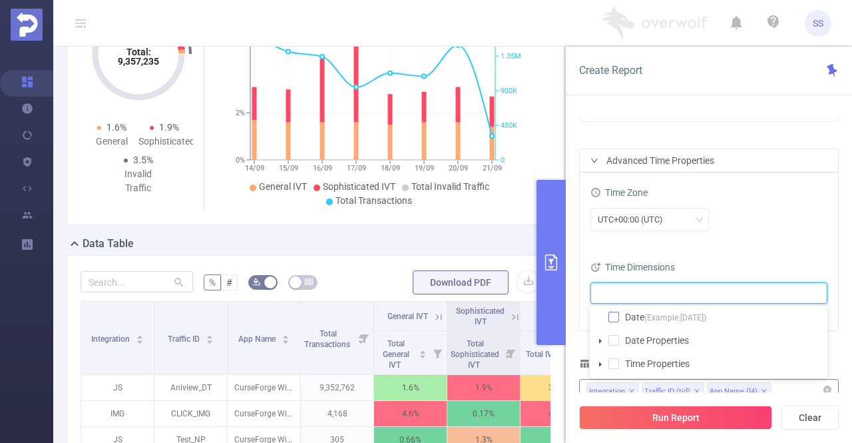
click at [616, 319] on span at bounding box center [614, 317] width 11 height 11
click at [733, 214] on div "UTC+00:00 (UTC)" at bounding box center [709, 219] width 237 height 23
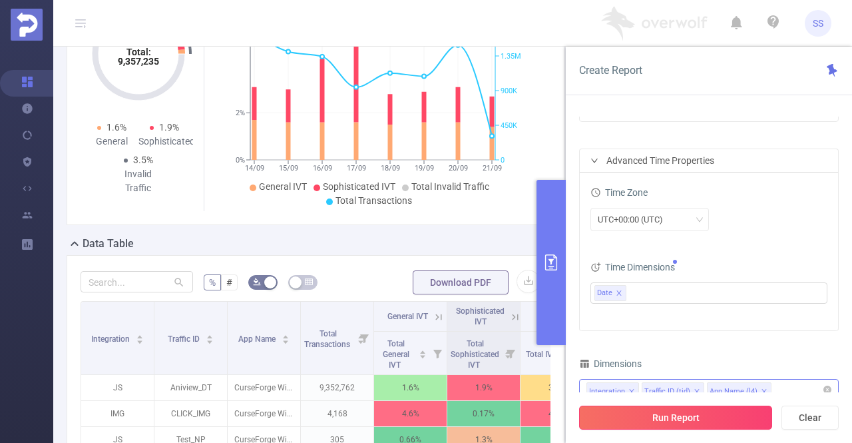
click at [693, 416] on button "Run Report" at bounding box center [675, 418] width 193 height 24
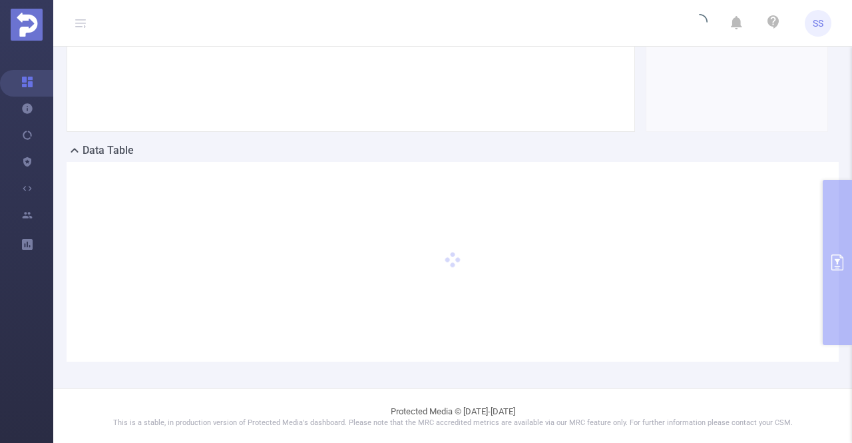
scroll to position [226, 0]
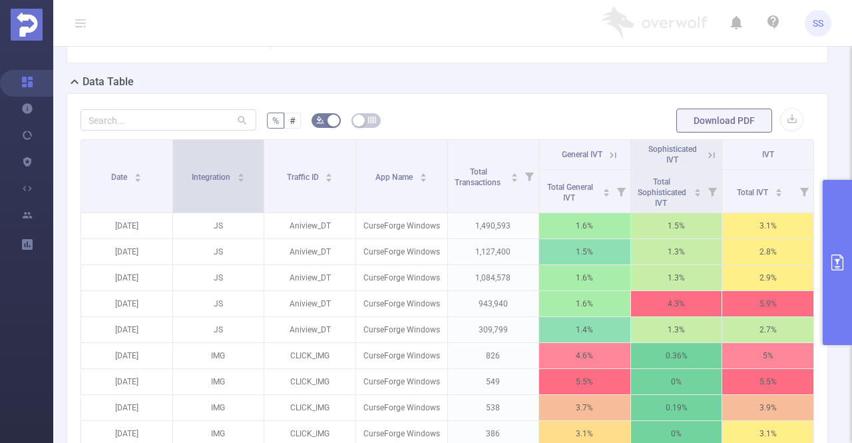
scroll to position [360, 0]
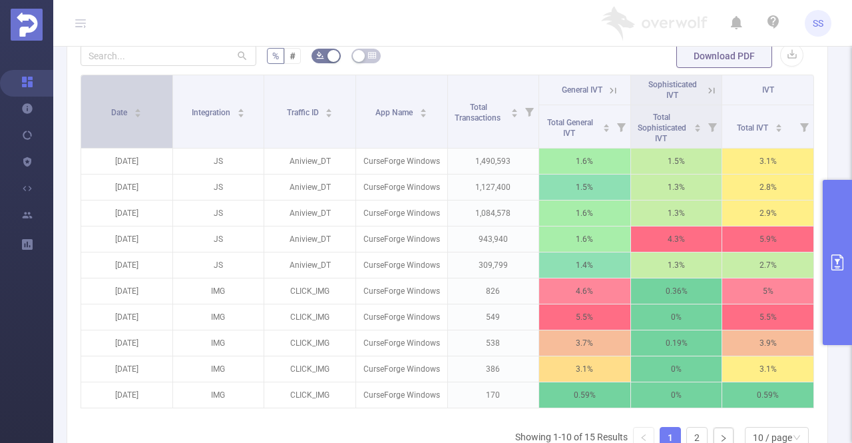
click at [139, 118] on div "Date" at bounding box center [126, 111] width 31 height 13
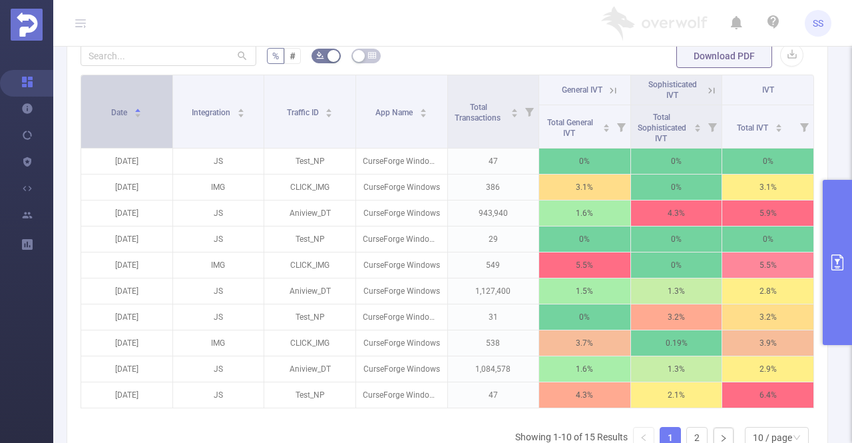
click at [139, 118] on div "Date" at bounding box center [126, 111] width 31 height 13
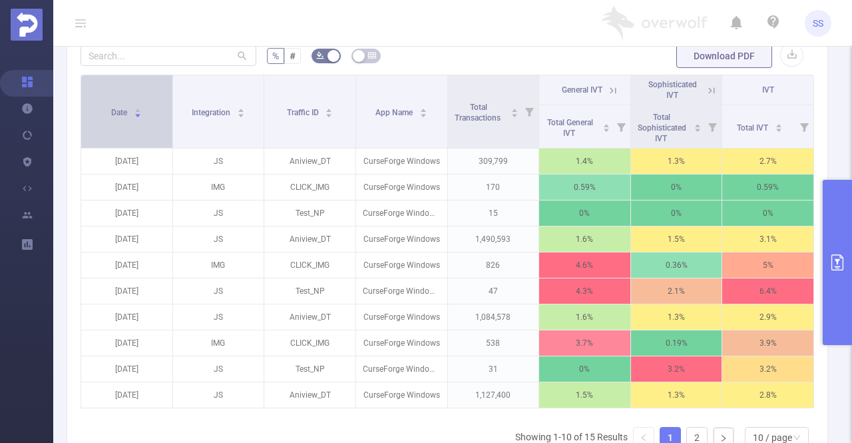
click at [139, 118] on div "Date" at bounding box center [126, 111] width 31 height 13
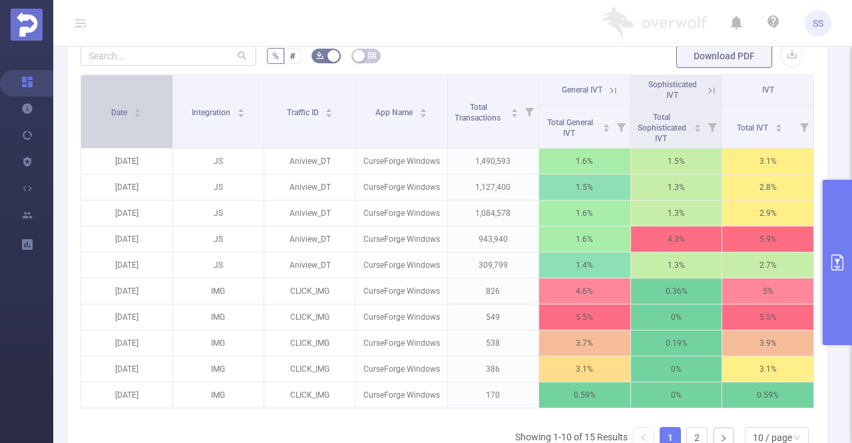
click at [139, 118] on div "Date" at bounding box center [126, 111] width 31 height 13
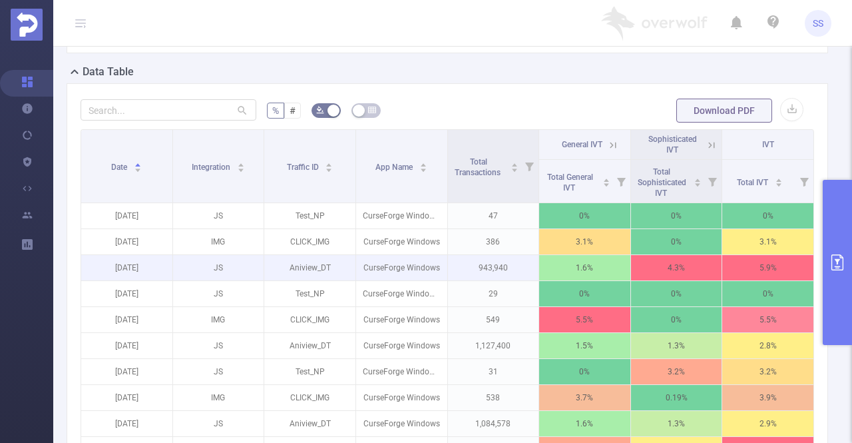
scroll to position [293, 0]
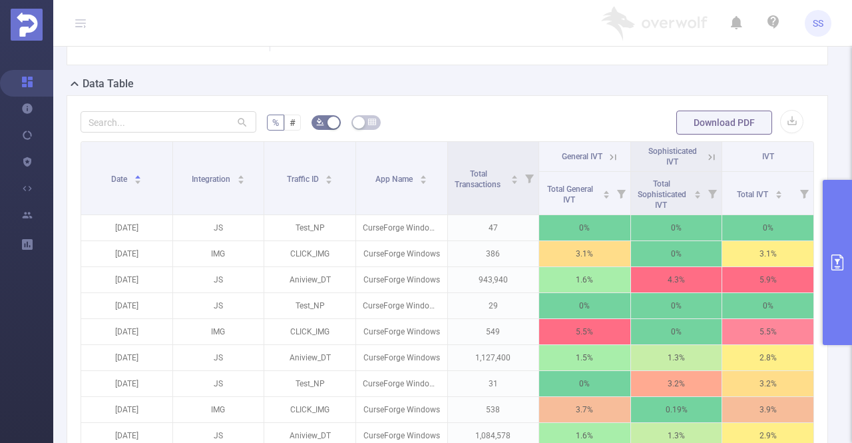
click at [706, 152] on icon at bounding box center [712, 157] width 12 height 12
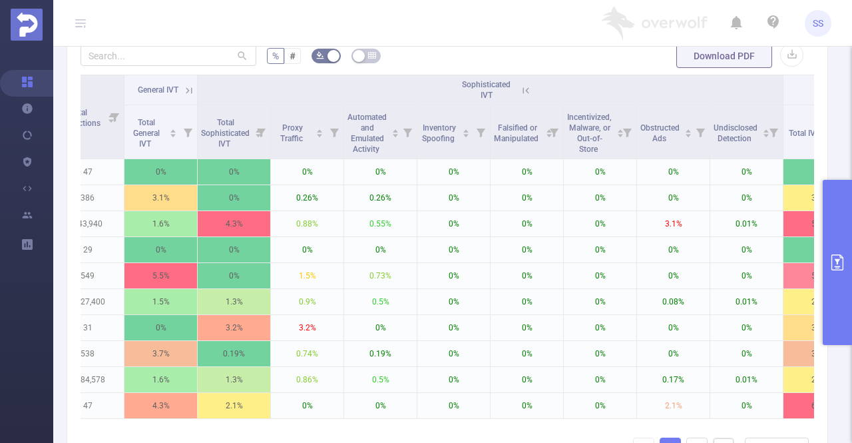
scroll to position [0, 326]
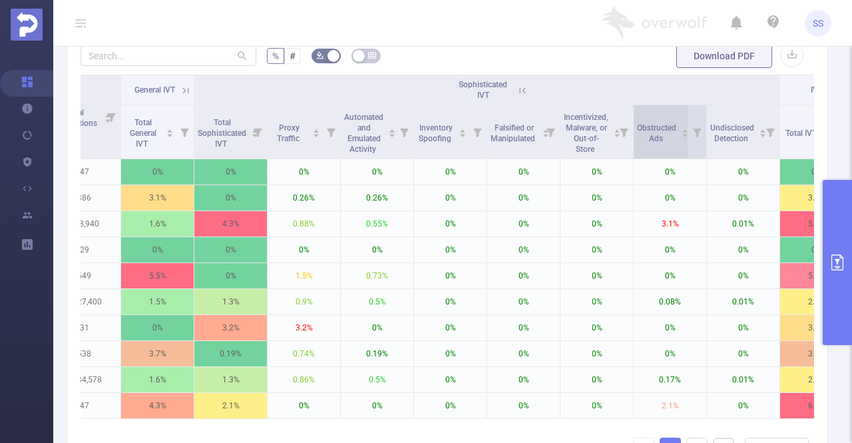
click at [685, 144] on div "Obstructed Ads" at bounding box center [663, 132] width 52 height 24
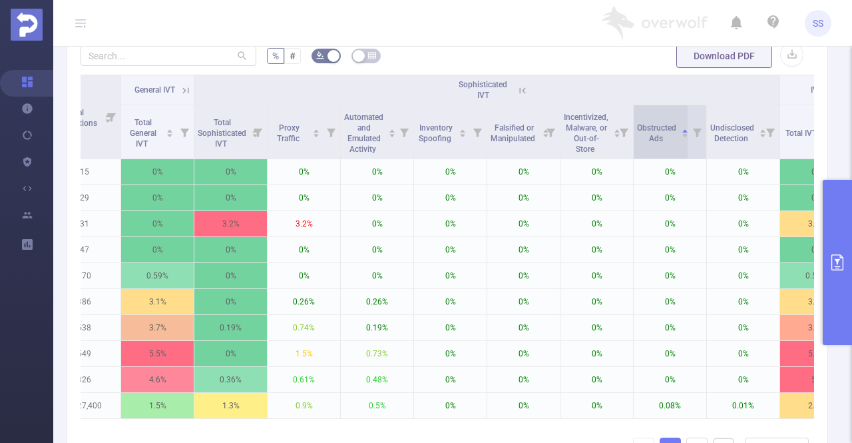
click at [685, 144] on div "Obstructed Ads" at bounding box center [663, 132] width 52 height 24
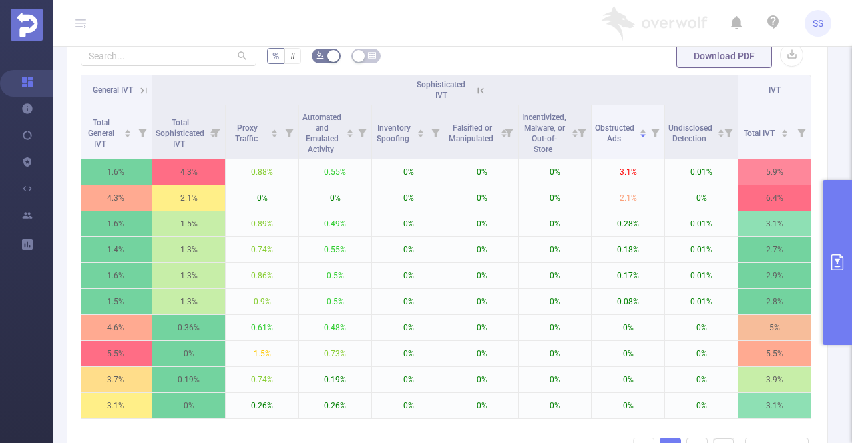
scroll to position [0, 0]
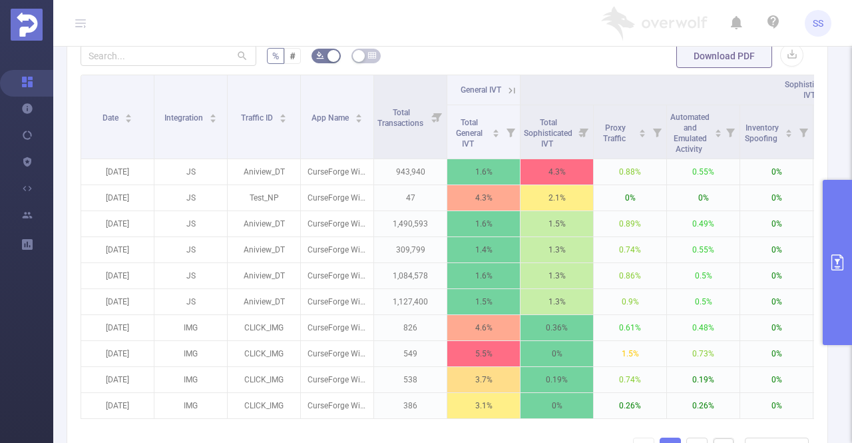
click at [848, 227] on button "primary" at bounding box center [837, 262] width 29 height 165
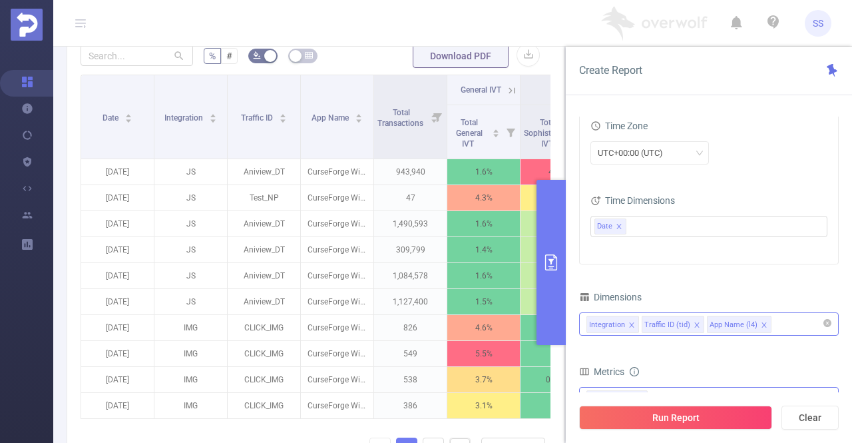
click at [785, 327] on div "Integration Traffic ID (tid) App Name (l4)" at bounding box center [709, 324] width 245 height 22
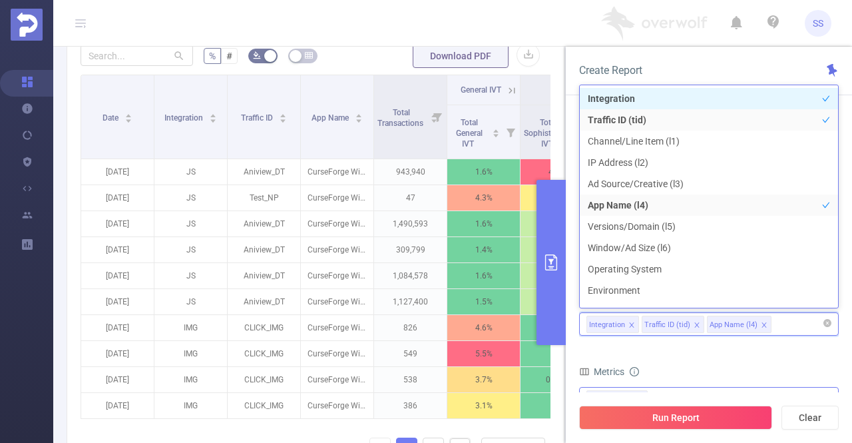
type input "י"
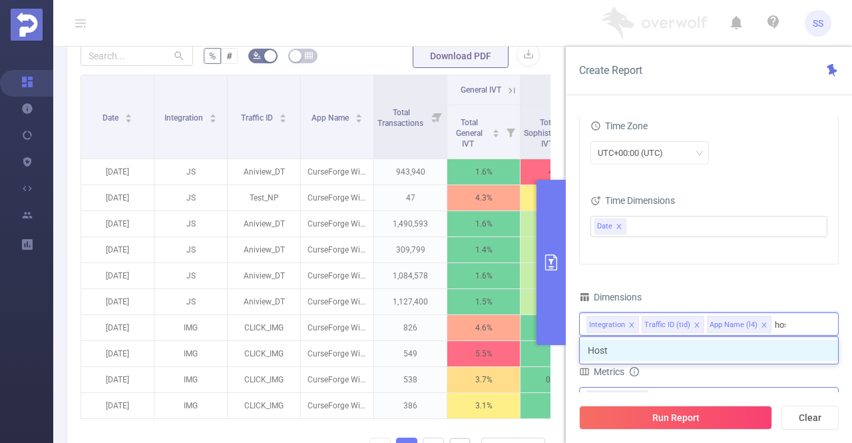
type input "host"
click at [686, 348] on li "Host" at bounding box center [709, 350] width 258 height 21
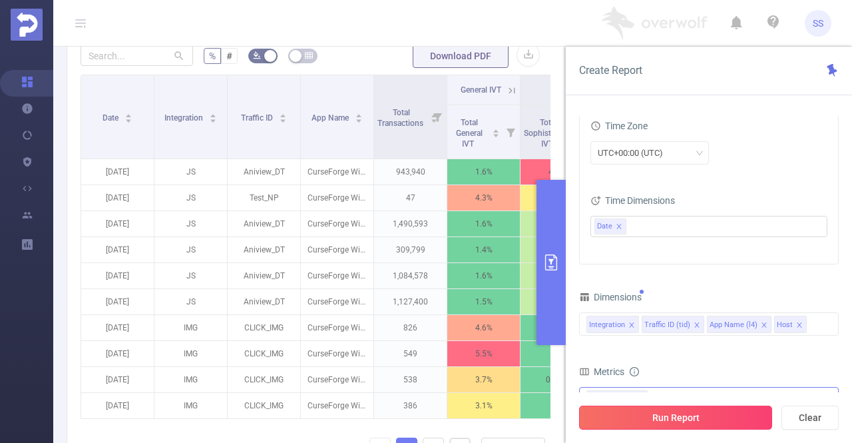
click at [697, 428] on button "Run Report" at bounding box center [675, 418] width 193 height 24
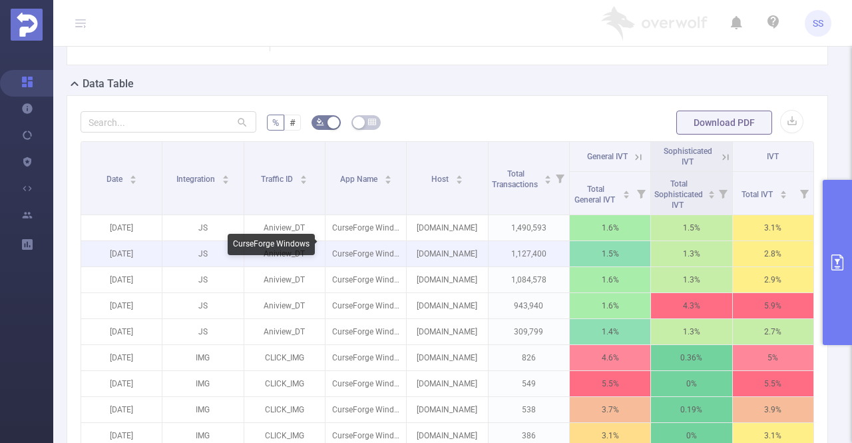
scroll to position [360, 0]
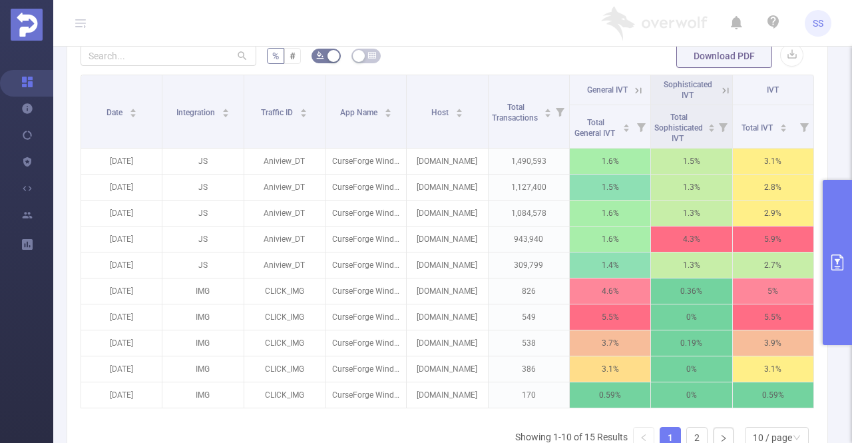
click at [844, 226] on button "primary" at bounding box center [837, 262] width 29 height 165
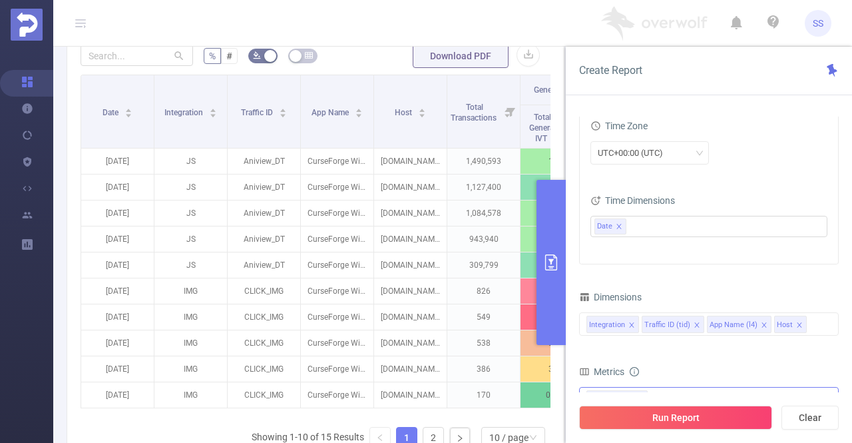
click at [796, 322] on icon "icon: close" at bounding box center [799, 325] width 7 height 7
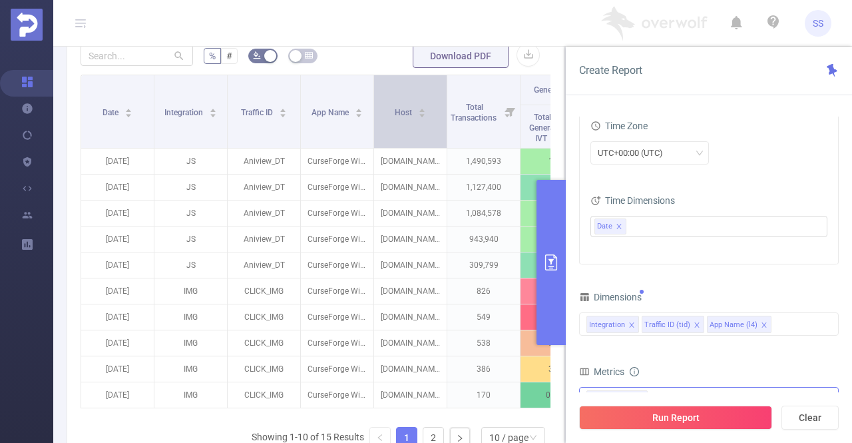
click at [427, 118] on div "Host" at bounding box center [411, 111] width 32 height 13
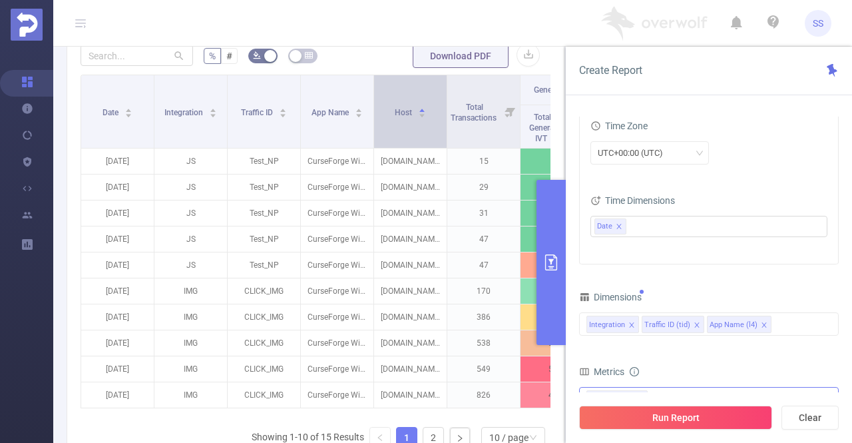
click at [427, 118] on div "Host" at bounding box center [411, 111] width 32 height 13
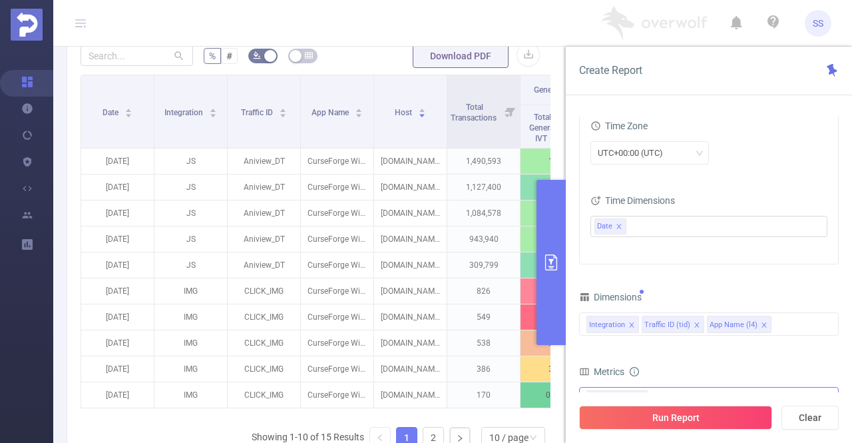
click at [702, 422] on button "Run Report" at bounding box center [675, 418] width 193 height 24
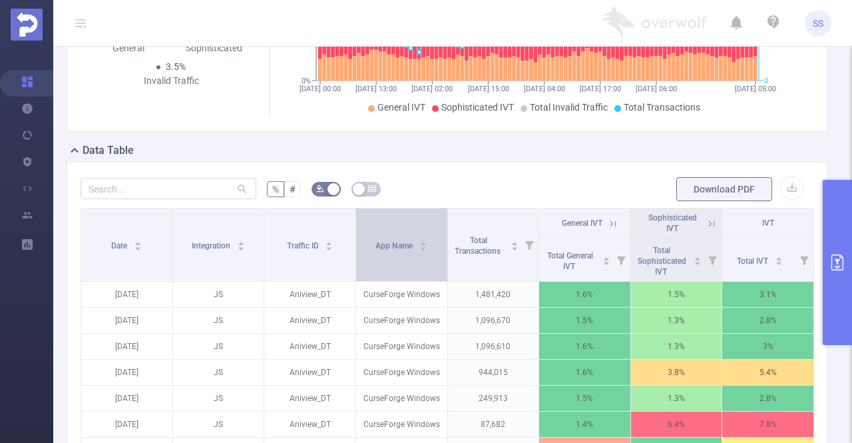
scroll to position [360, 0]
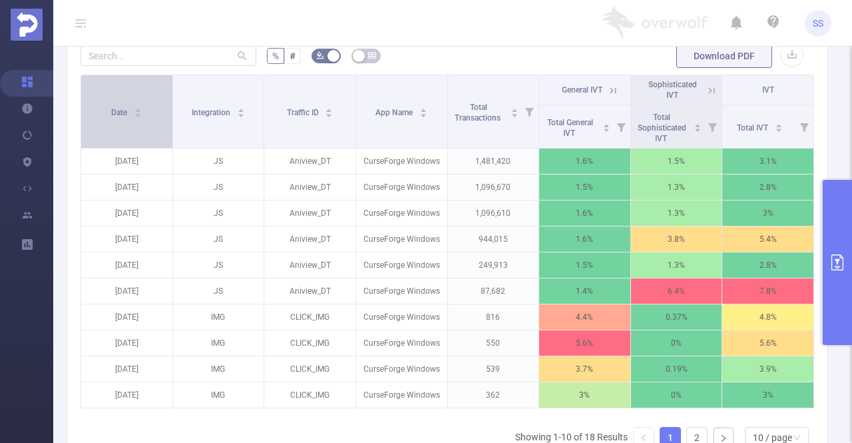
click at [135, 118] on div "Date" at bounding box center [126, 111] width 31 height 13
click at [134, 118] on div "Date" at bounding box center [126, 111] width 31 height 13
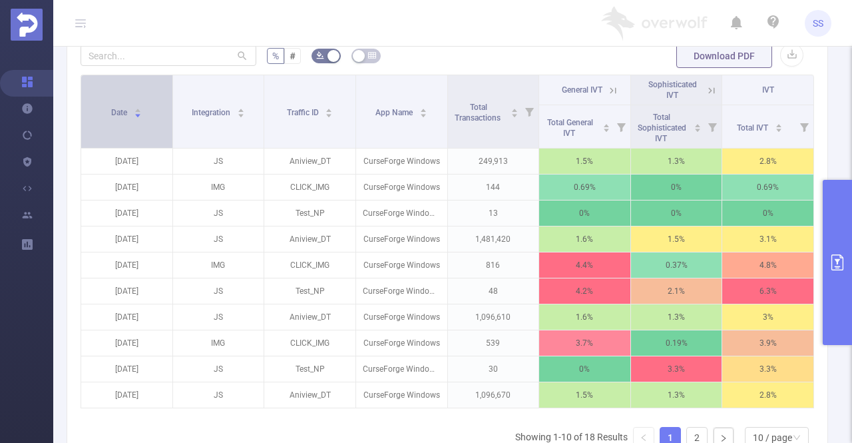
click at [134, 118] on div "Date" at bounding box center [126, 111] width 31 height 13
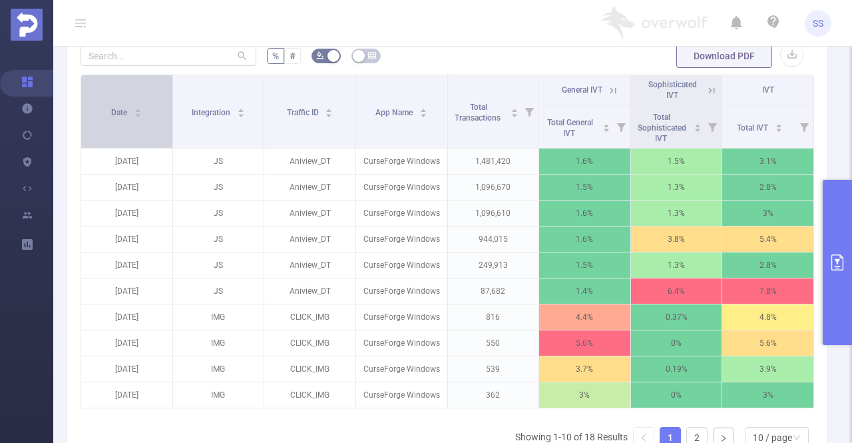
click at [134, 118] on div "Date" at bounding box center [126, 111] width 31 height 13
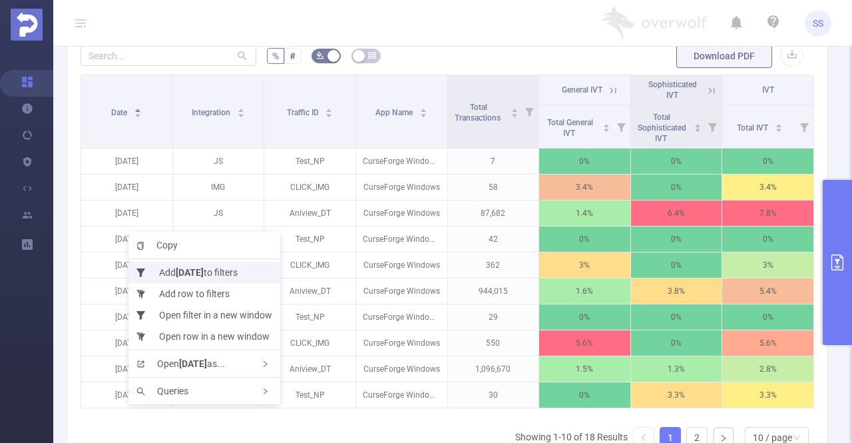
click at [168, 271] on li "Add 2025-09-17 to filters" at bounding box center [205, 272] width 152 height 21
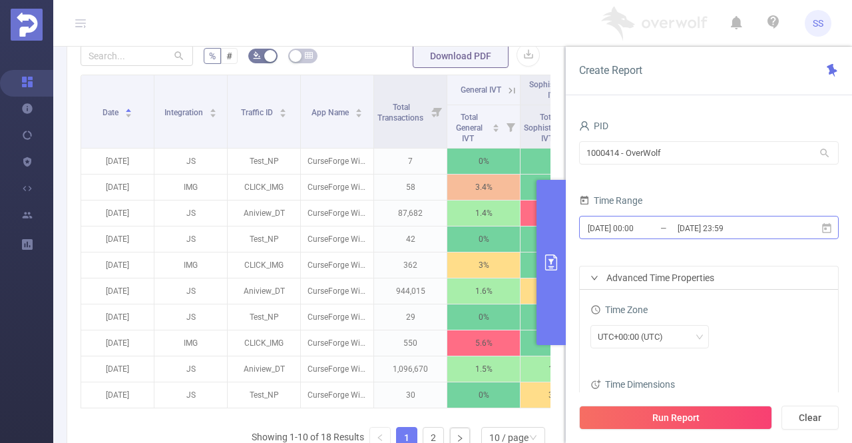
click at [701, 232] on input "2025-09-21 23:59" at bounding box center [731, 228] width 108 height 18
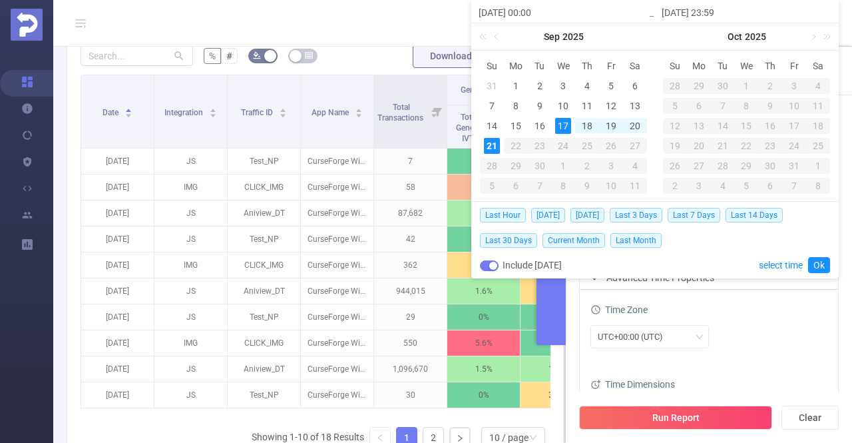
click at [563, 129] on div "17" at bounding box center [563, 126] width 16 height 16
type input "2025-09-17 23:59"
click at [822, 263] on link "Ok" at bounding box center [819, 265] width 22 height 16
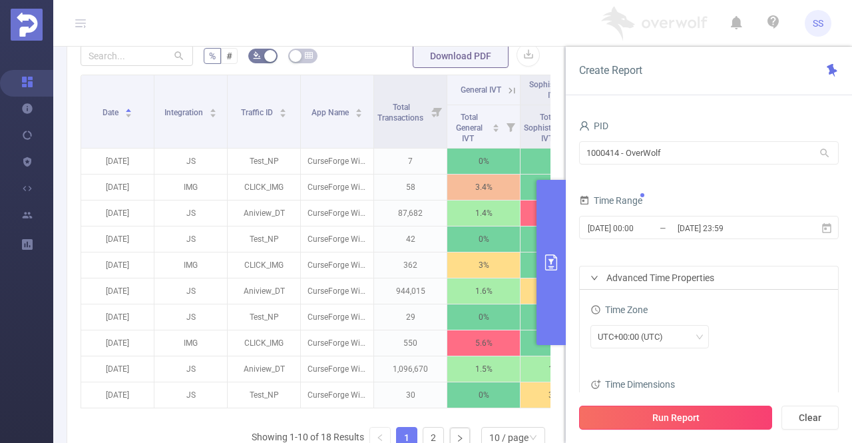
click at [695, 422] on button "Run Report" at bounding box center [675, 418] width 193 height 24
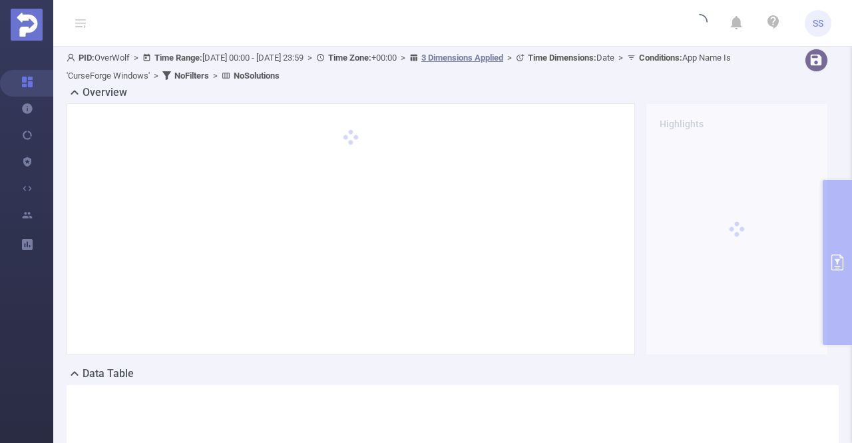
scroll to position [0, 0]
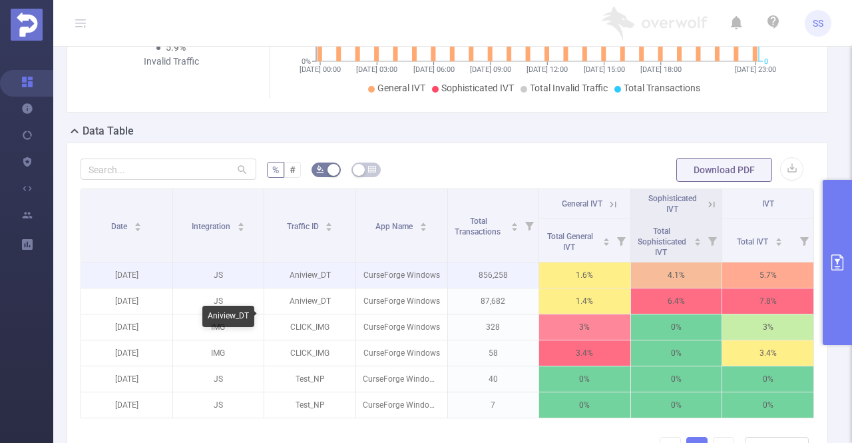
scroll to position [266, 0]
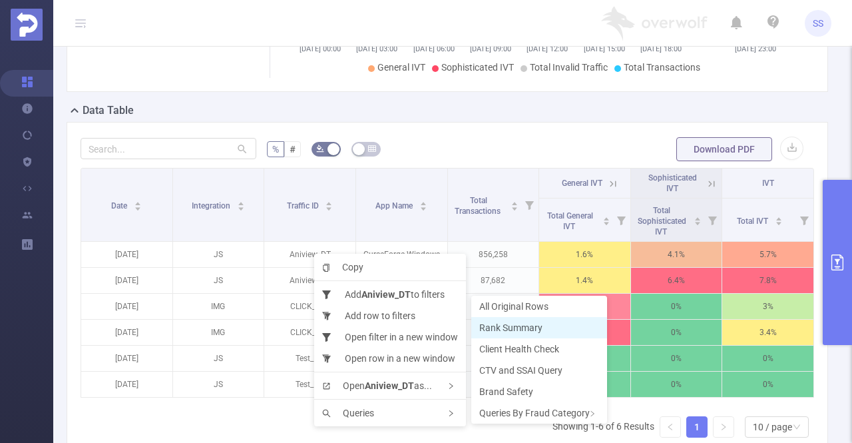
click at [514, 326] on span "Rank Summary" at bounding box center [510, 327] width 63 height 11
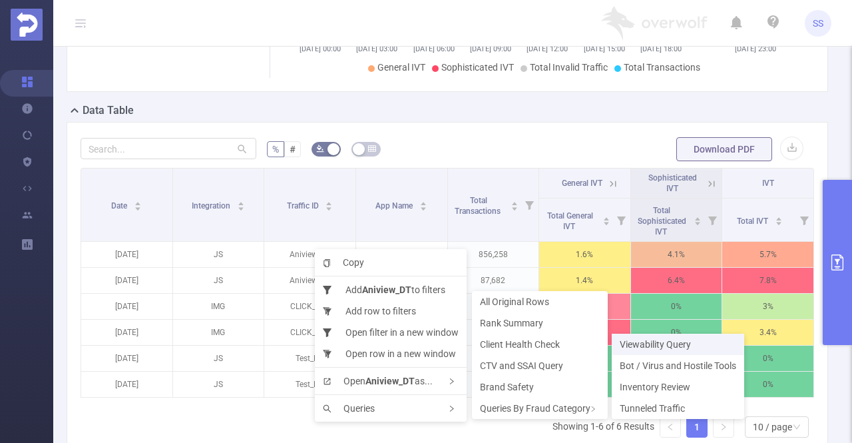
click at [640, 344] on span "Viewability Query" at bounding box center [655, 344] width 71 height 11
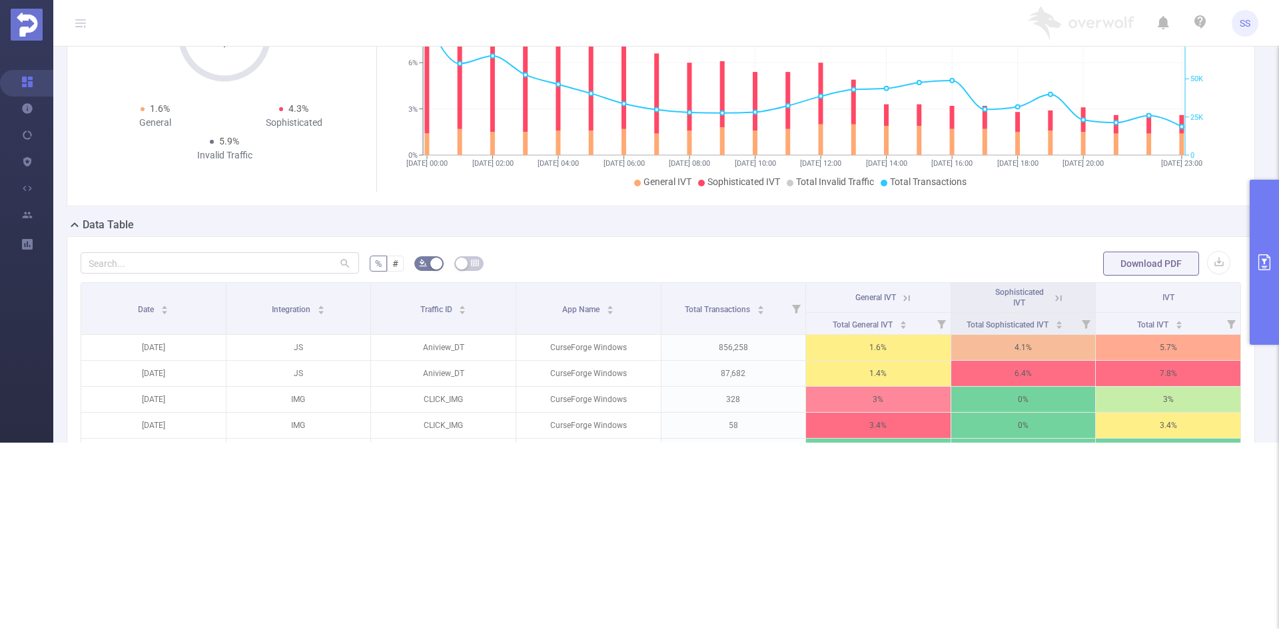
scroll to position [0, 0]
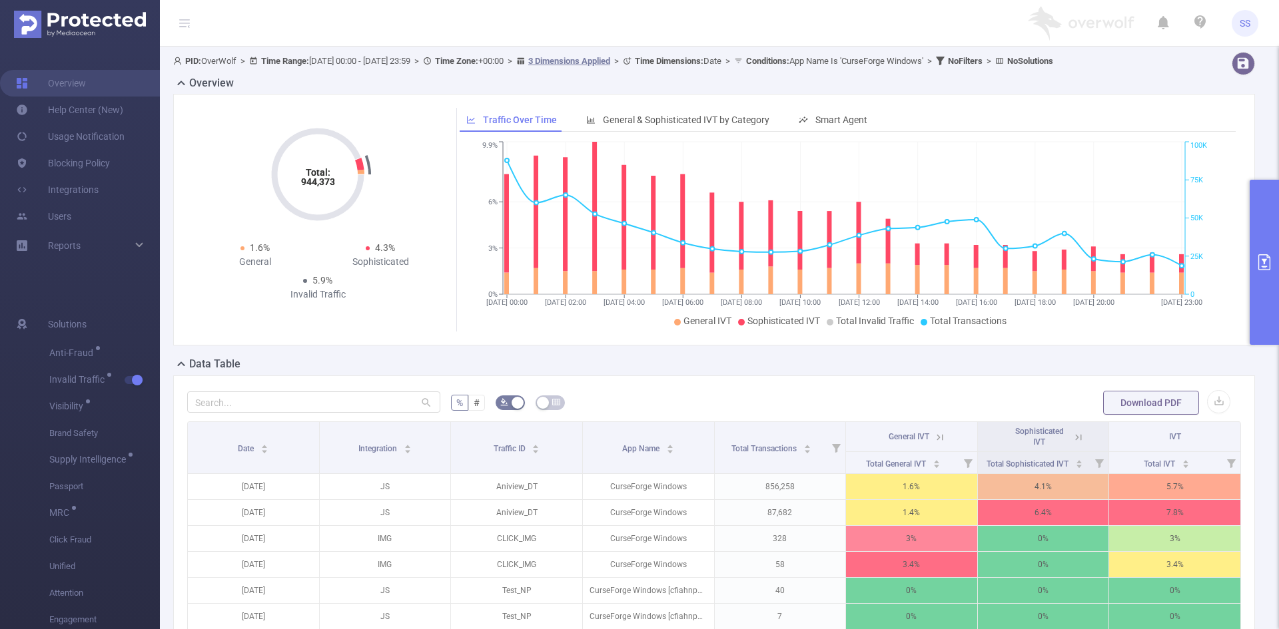
click at [852, 247] on button "primary" at bounding box center [1263, 262] width 29 height 165
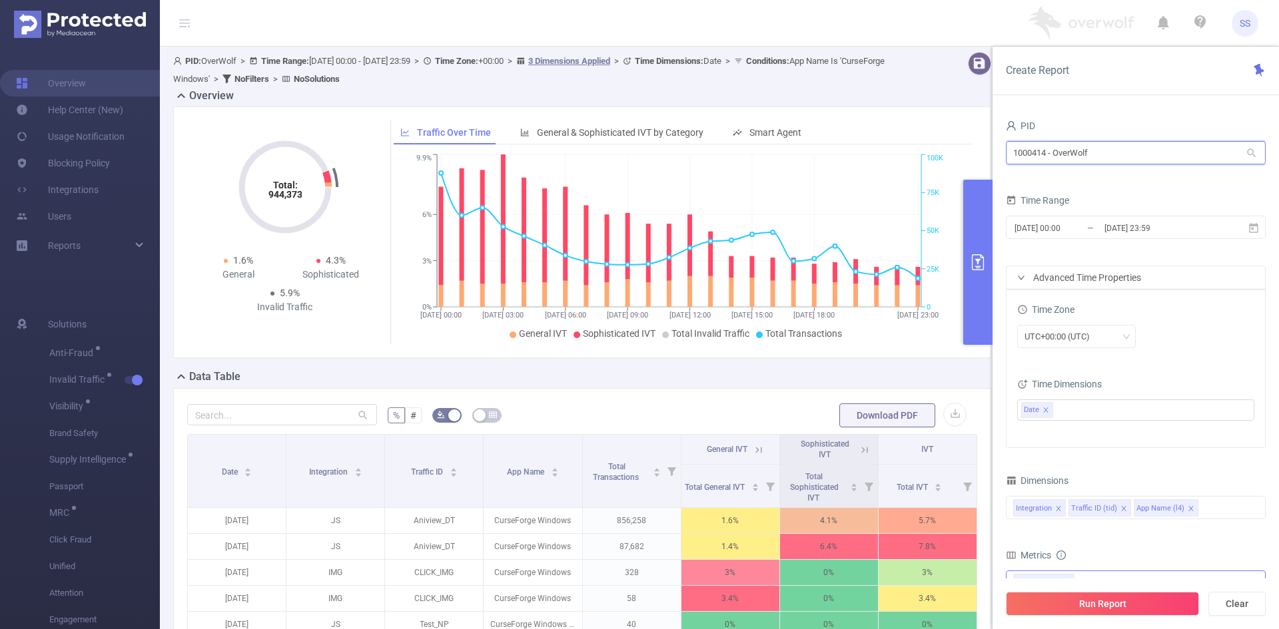
drag, startPoint x: 1113, startPoint y: 156, endPoint x: 891, endPoint y: 144, distance: 222.8
click at [852, 144] on section "PID: OverWolf > Time Range: 2025-09-17 00:00 - 2025-09-17 23:59 > Time Zone: +0…" at bounding box center [719, 414] width 1119 height 735
click at [852, 258] on button "primary" at bounding box center [977, 262] width 29 height 165
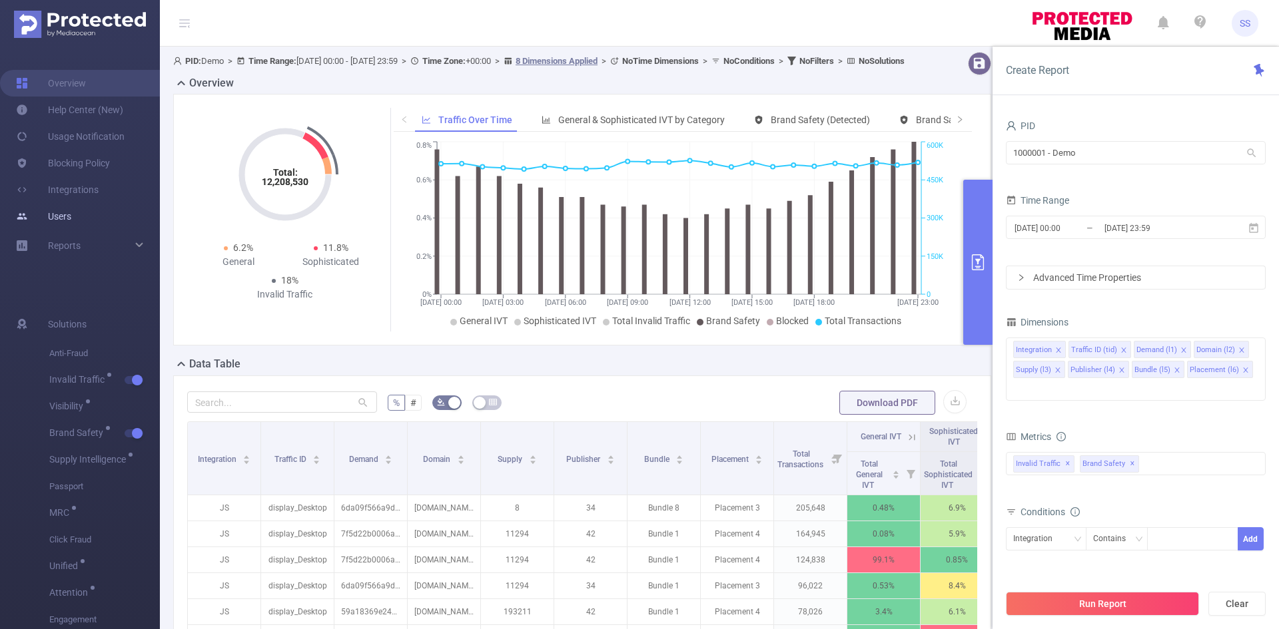
click at [71, 210] on link "Users" at bounding box center [43, 216] width 55 height 27
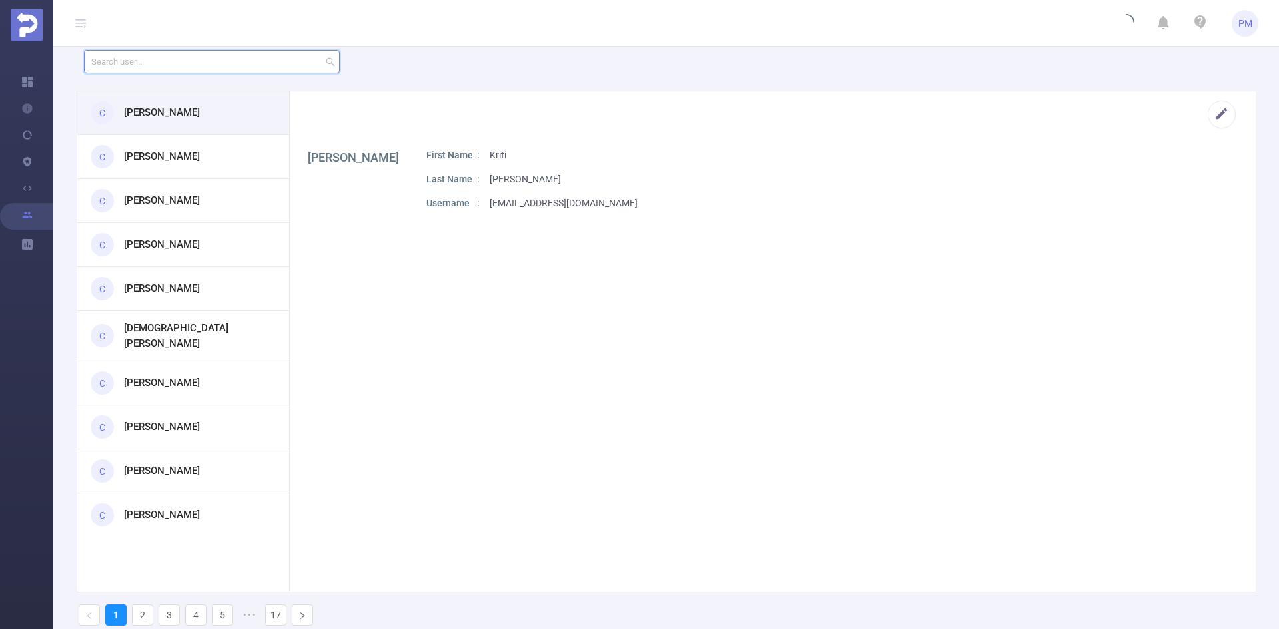
click at [174, 67] on input "text" at bounding box center [212, 61] width 256 height 23
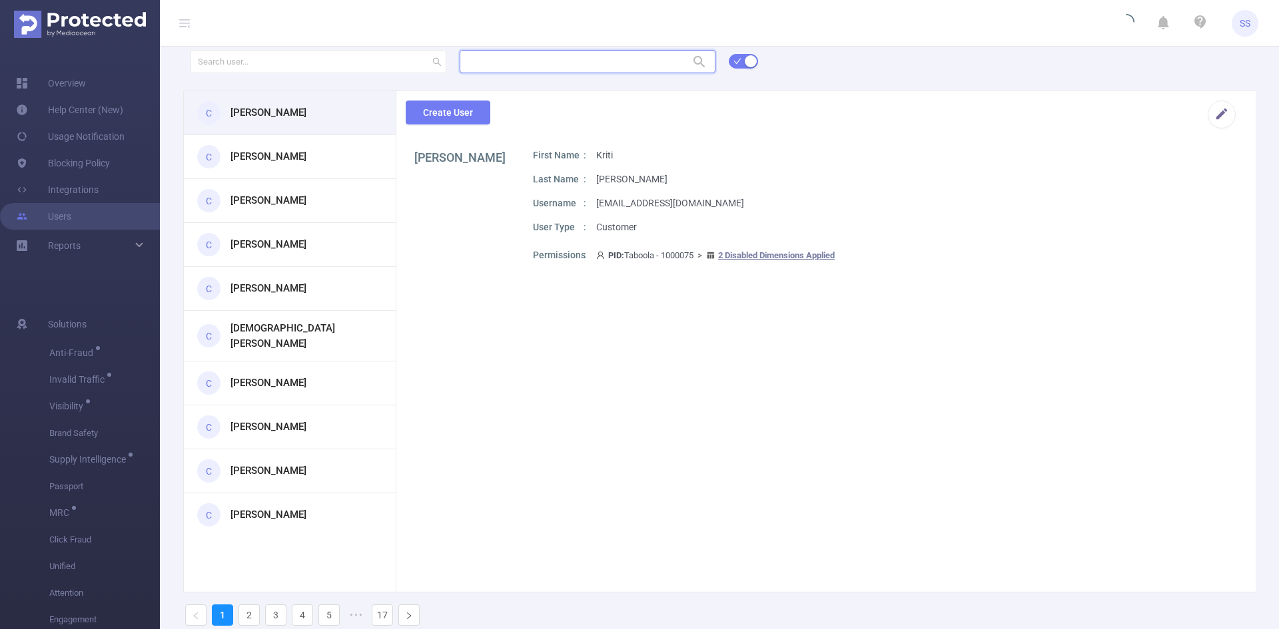
click at [545, 66] on input "text" at bounding box center [588, 61] width 256 height 23
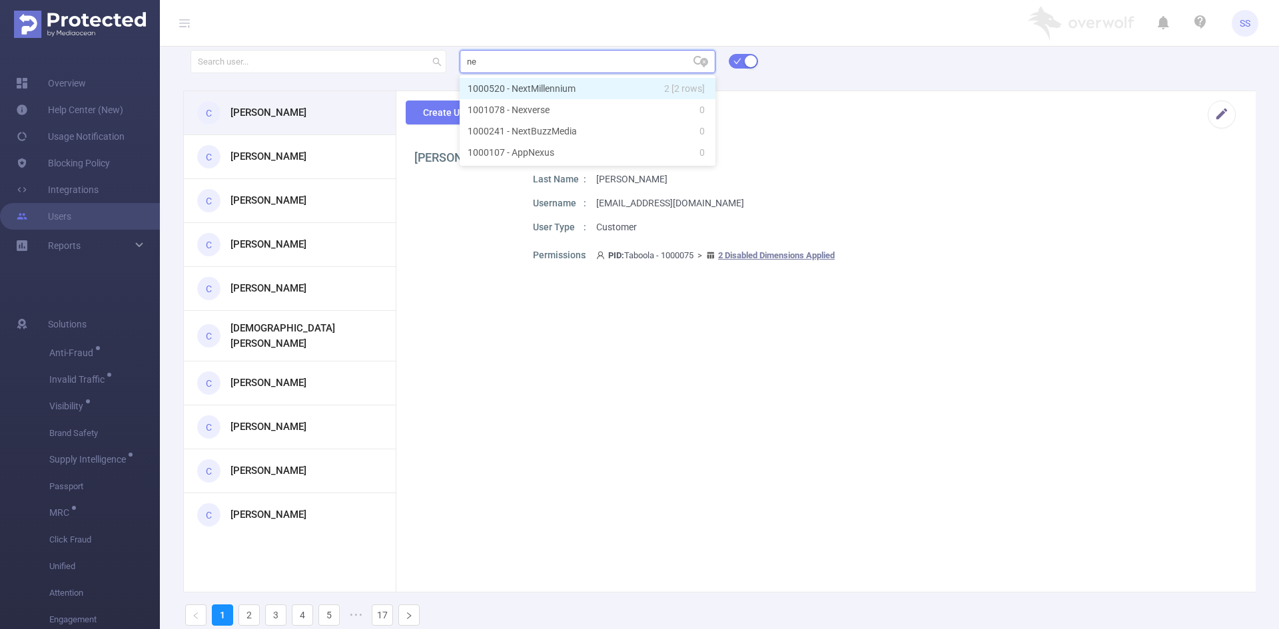
type input "n"
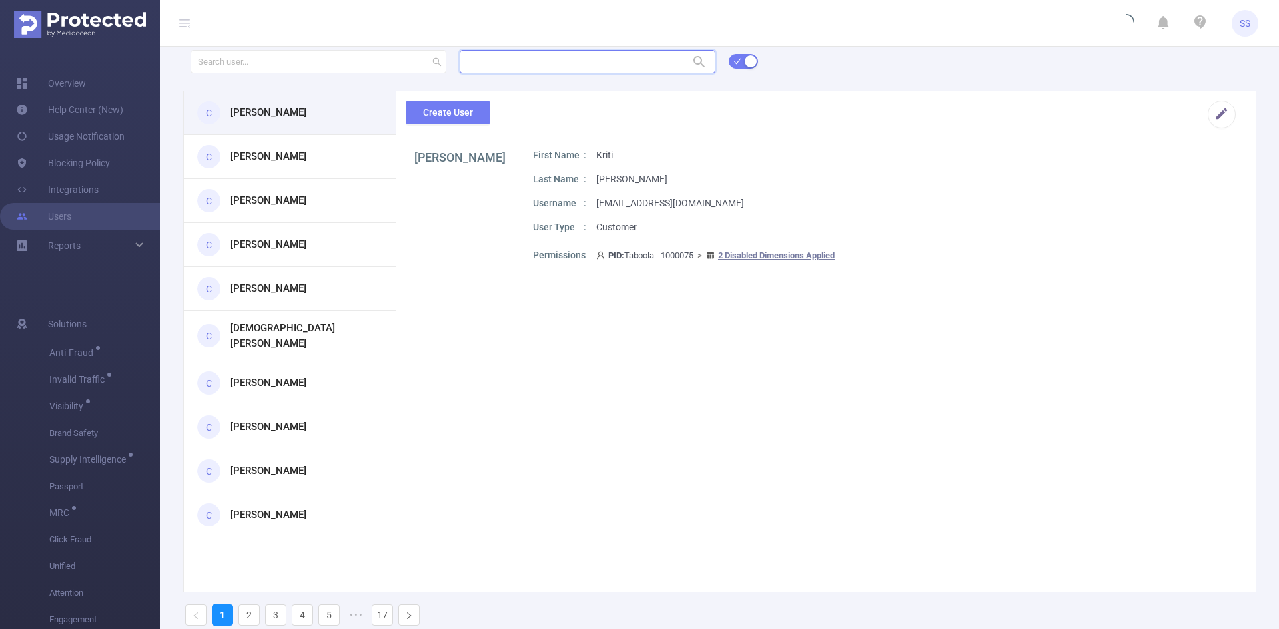
click at [566, 55] on input "text" at bounding box center [588, 61] width 256 height 23
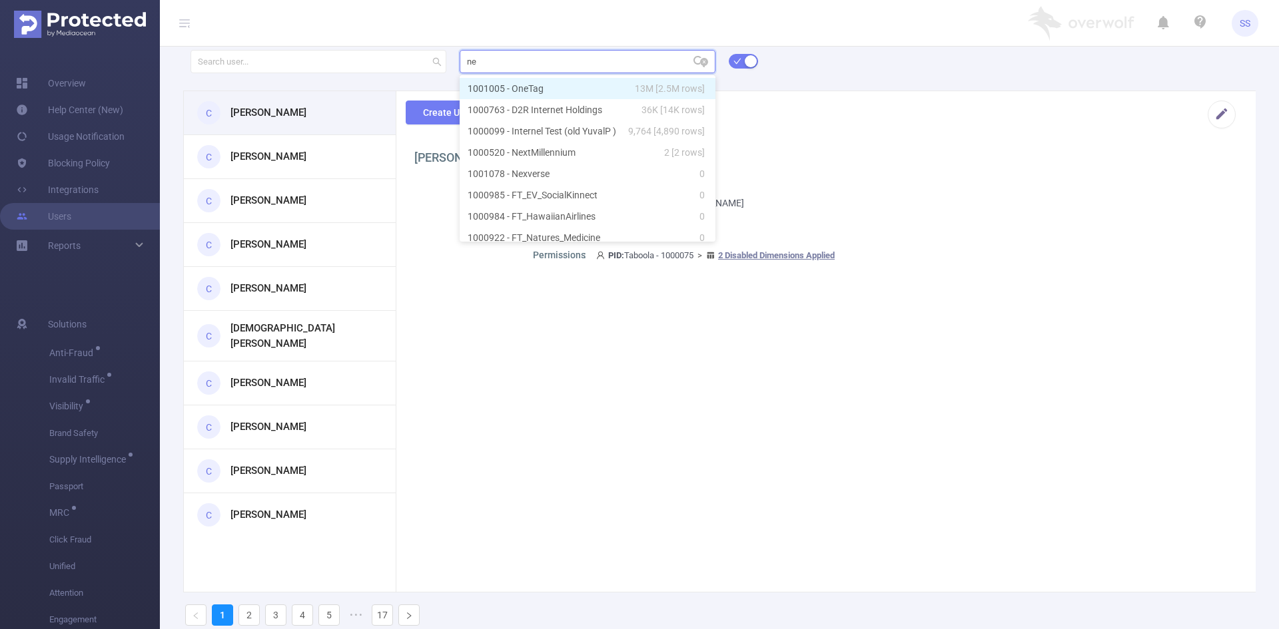
type input "n"
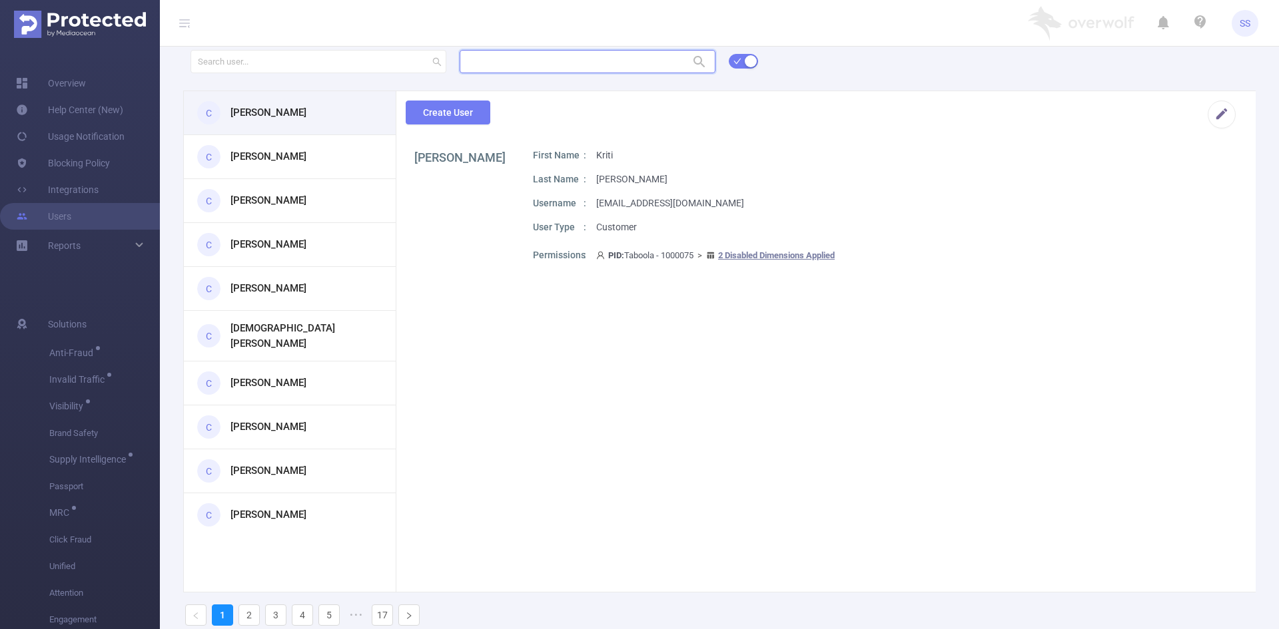
paste input "1001078"
click at [609, 87] on li "1001078 - Nexverse 0" at bounding box center [588, 88] width 256 height 21
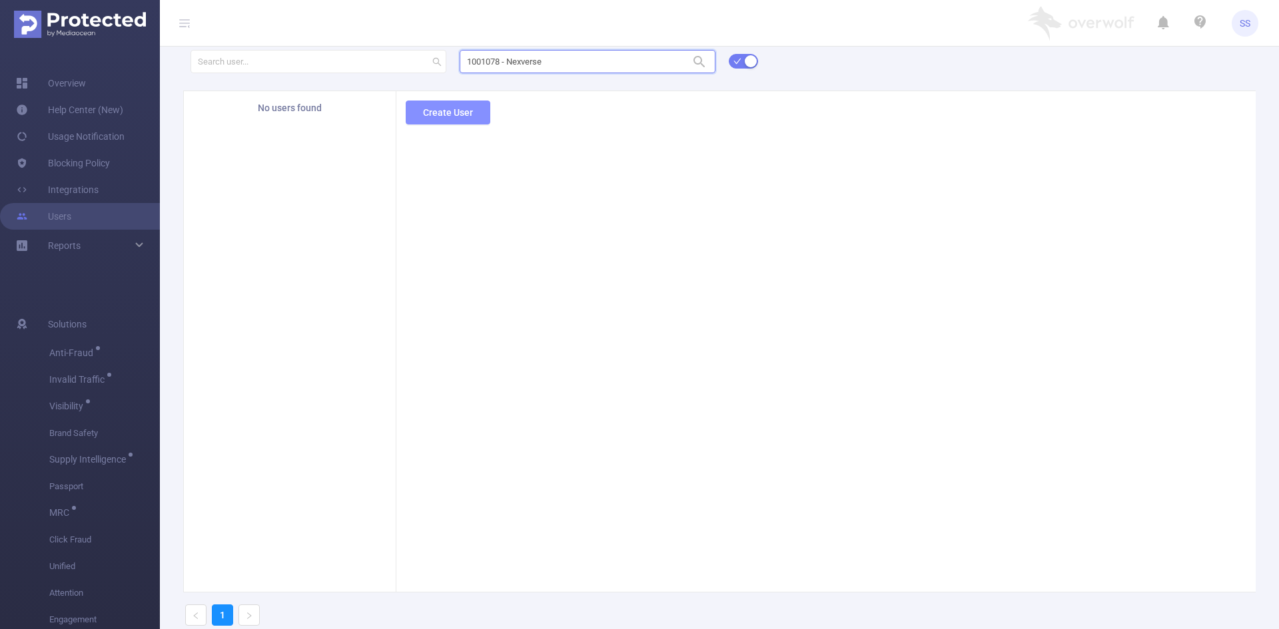
type input "1001078 - Nexverse"
click at [440, 108] on button "Create User" at bounding box center [448, 113] width 85 height 24
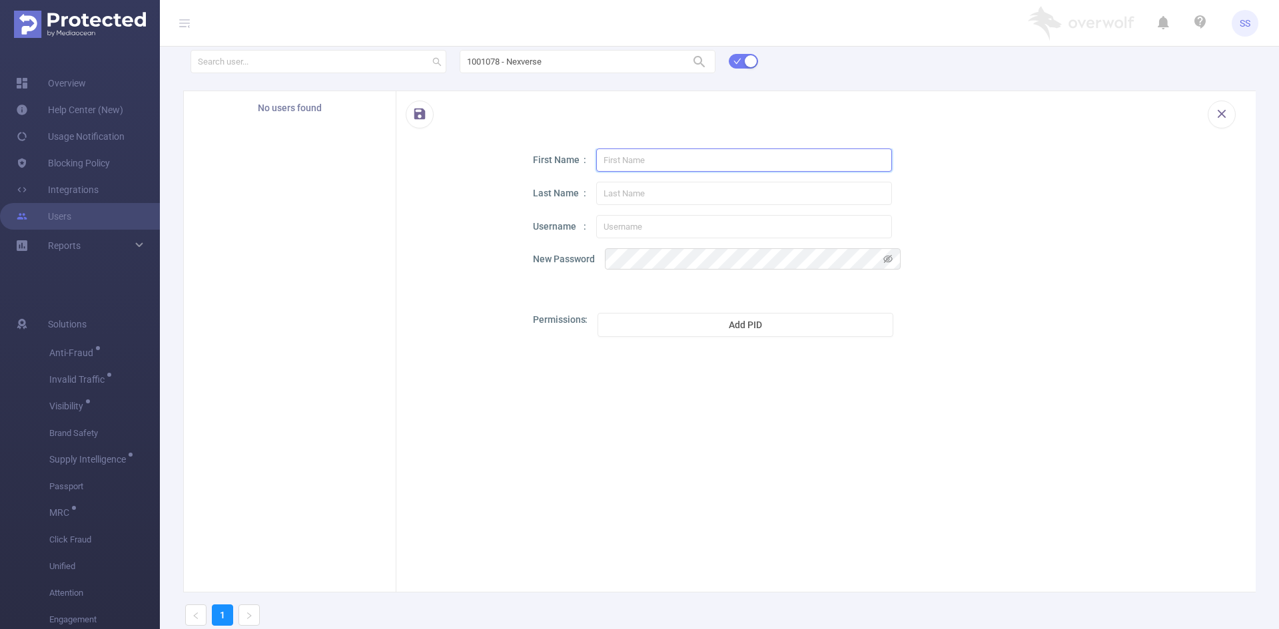
click at [635, 166] on input "text" at bounding box center [744, 160] width 296 height 23
type input "Amit"
click at [647, 188] on input "text" at bounding box center [744, 193] width 296 height 23
type input "Rai"
click at [663, 232] on input "text" at bounding box center [744, 226] width 296 height 23
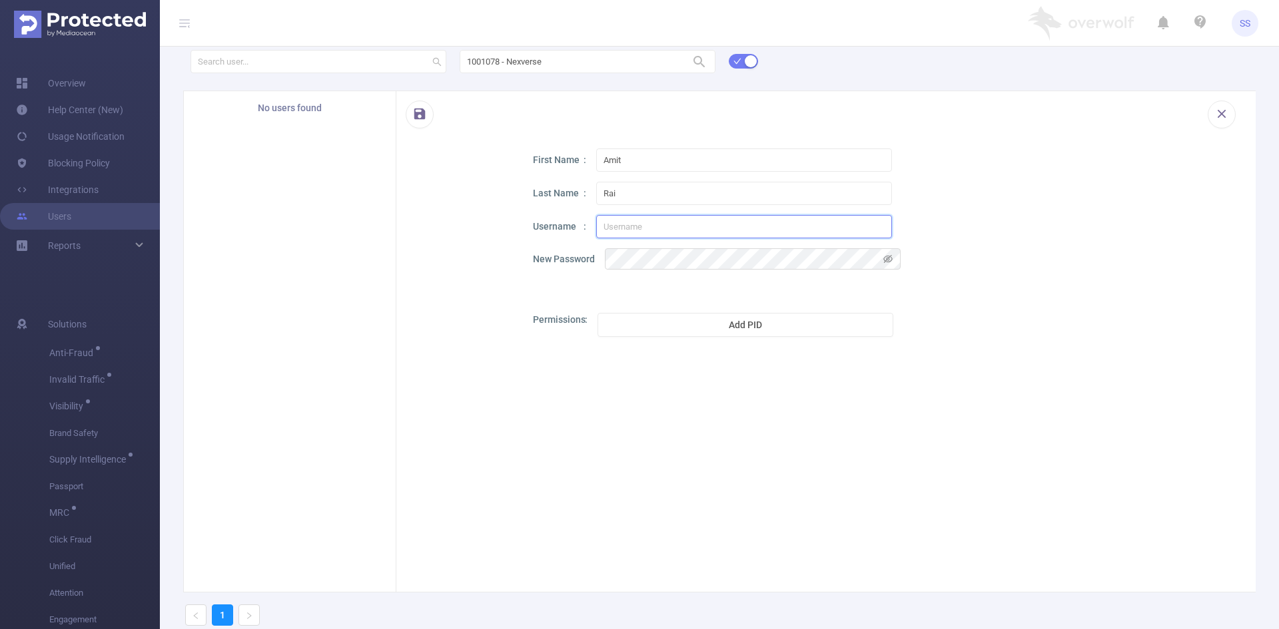
paste input "[EMAIL_ADDRESS][DOMAIN_NAME]"
type input "[EMAIL_ADDRESS][DOMAIN_NAME]"
click at [637, 335] on button "Add PID" at bounding box center [745, 325] width 296 height 24
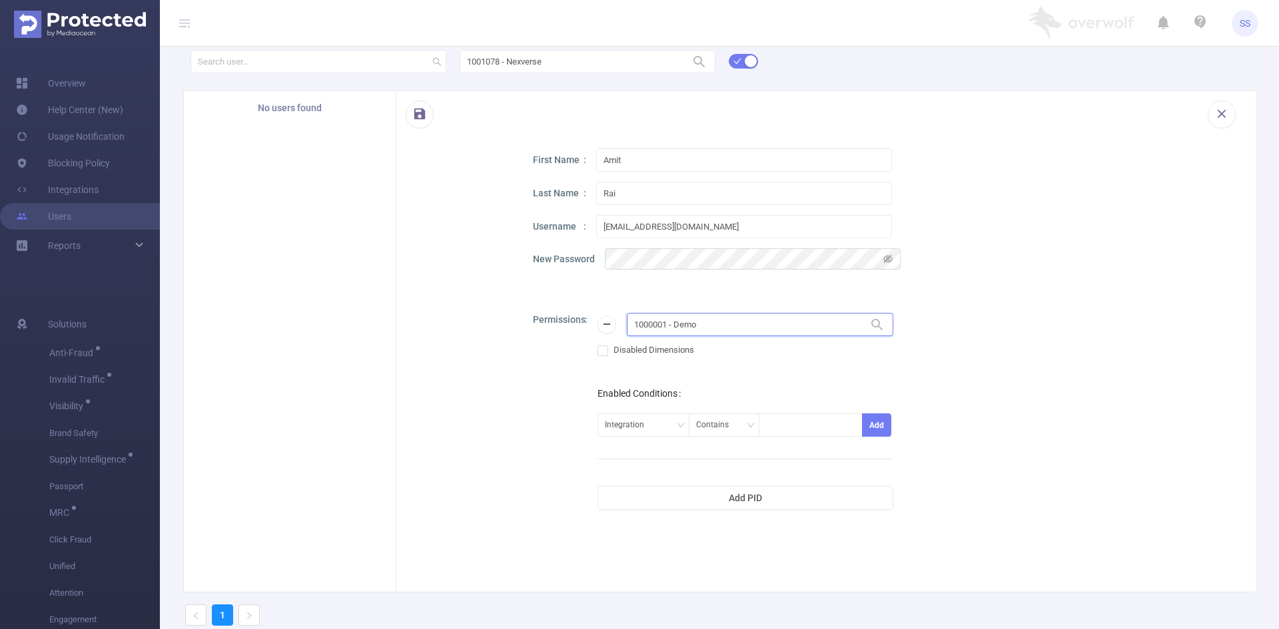
drag, startPoint x: 792, startPoint y: 330, endPoint x: 543, endPoint y: 323, distance: 249.8
click at [543, 323] on div "Permissions 1000001 - Demo 1000001 - Demo Disabled Dimensions Enabled Condition…" at bounding box center [882, 479] width 699 height 333
type input "ne"
drag, startPoint x: 729, startPoint y: 330, endPoint x: 506, endPoint y: 331, distance: 223.1
click at [506, 331] on div "First Name [PERSON_NAME] Last Name Rai Username [PERSON_NAME][EMAIL_ADDRESS][DO…" at bounding box center [825, 402] width 859 height 507
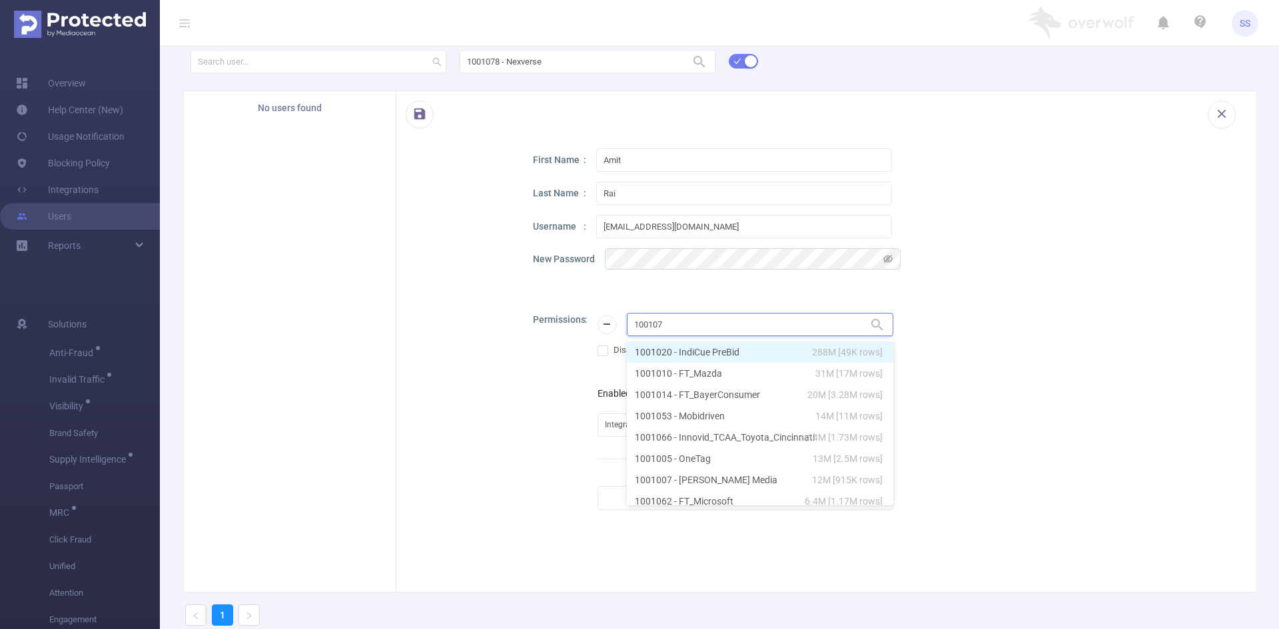
type input "1001078"
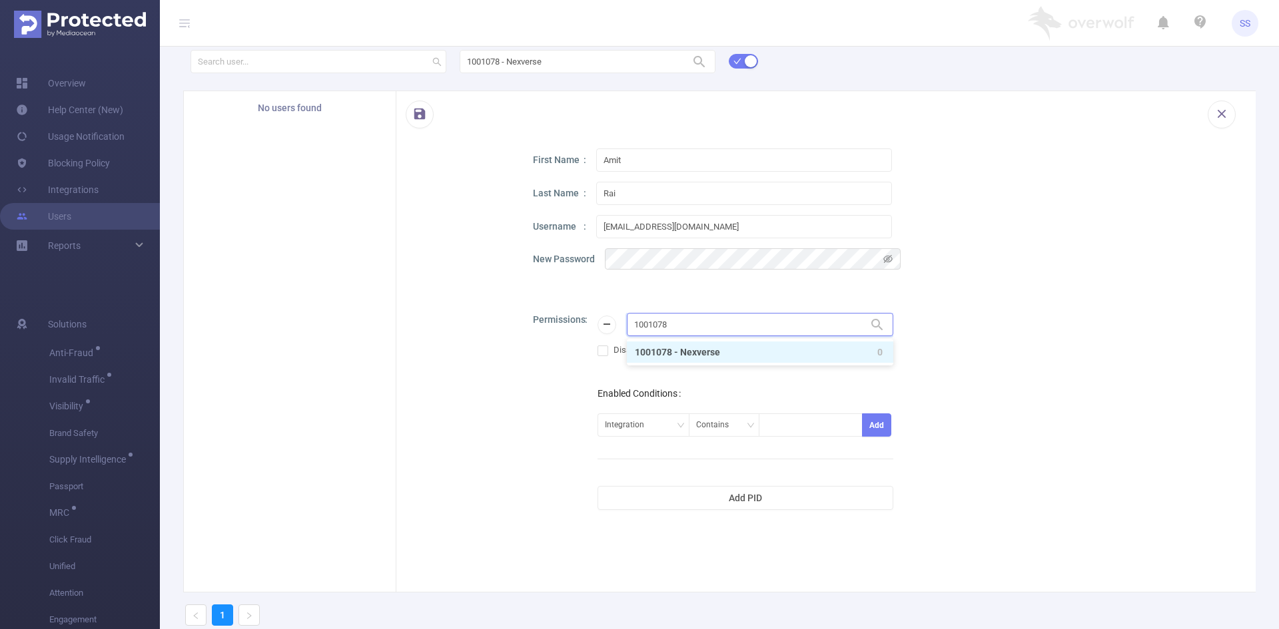
click at [707, 352] on li "1001078 - Nexverse 0" at bounding box center [760, 352] width 266 height 21
click at [519, 382] on div "First Name [PERSON_NAME] Last Name Rai Username [PERSON_NAME][EMAIL_ADDRESS][DO…" at bounding box center [825, 402] width 859 height 507
click at [777, 259] on icon "icon: eye-invisible" at bounding box center [887, 258] width 9 height 9
drag, startPoint x: 668, startPoint y: 326, endPoint x: 631, endPoint y: 326, distance: 37.3
click at [631, 326] on input "1001078 - Nexverse" at bounding box center [760, 324] width 266 height 23
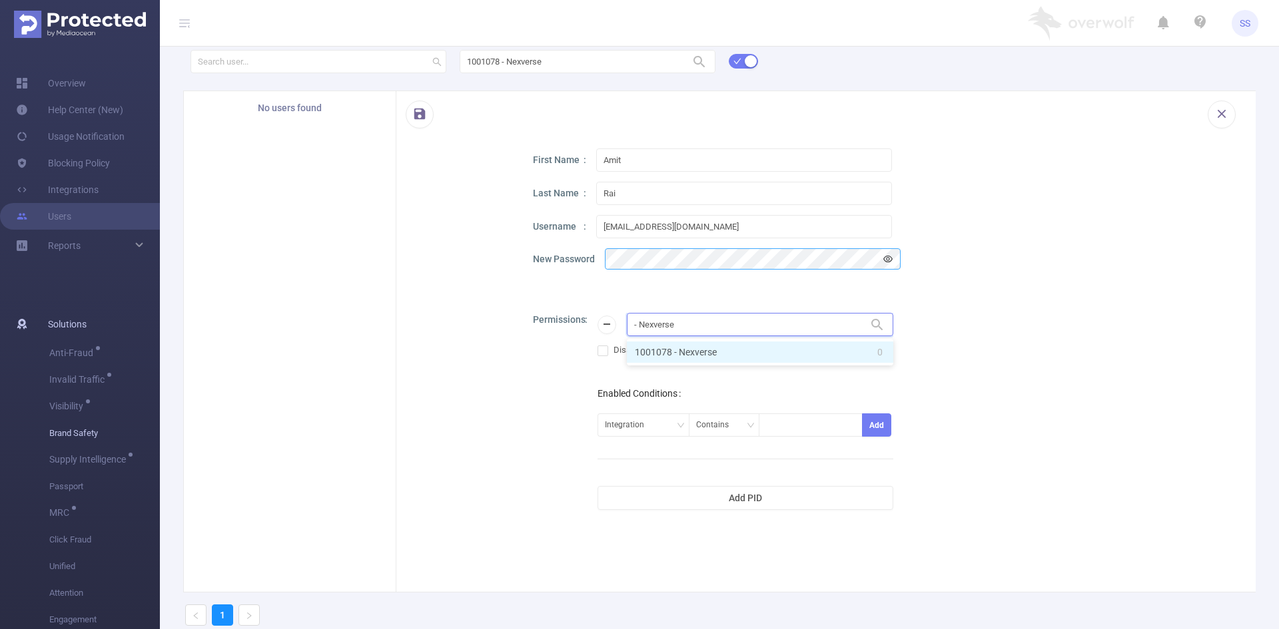
type input "- Nexverse"
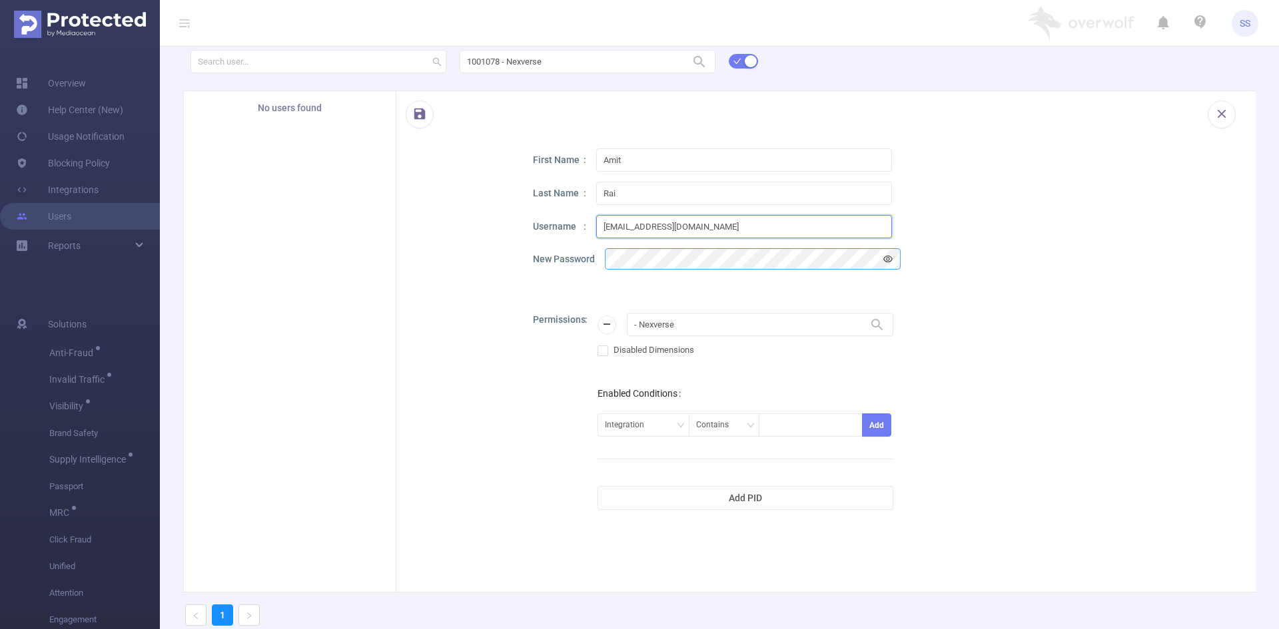
drag, startPoint x: 701, startPoint y: 224, endPoint x: 568, endPoint y: 224, distance: 133.2
click at [568, 224] on div "Username [PERSON_NAME][EMAIL_ADDRESS][DOMAIN_NAME]" at bounding box center [882, 226] width 699 height 23
click at [595, 259] on div "New Password" at bounding box center [882, 258] width 699 height 21
click at [442, 233] on div at bounding box center [460, 402] width 80 height 507
click at [430, 111] on button "button" at bounding box center [420, 115] width 28 height 28
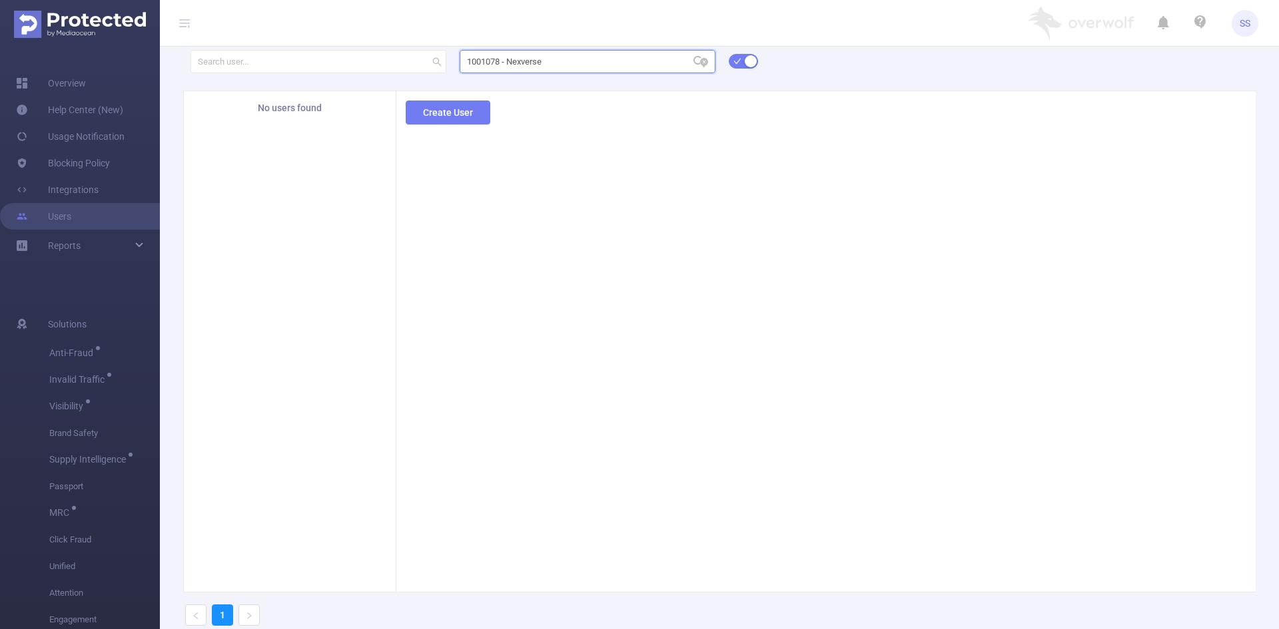
click at [589, 61] on input "1001078 - Nexverse" at bounding box center [588, 61] width 256 height 23
click at [590, 61] on input "1001078 - Nexverse" at bounding box center [588, 61] width 256 height 23
click at [585, 88] on li "1001078 - Nexverse 0" at bounding box center [588, 88] width 256 height 21
type input "1001078 - Nexverse"
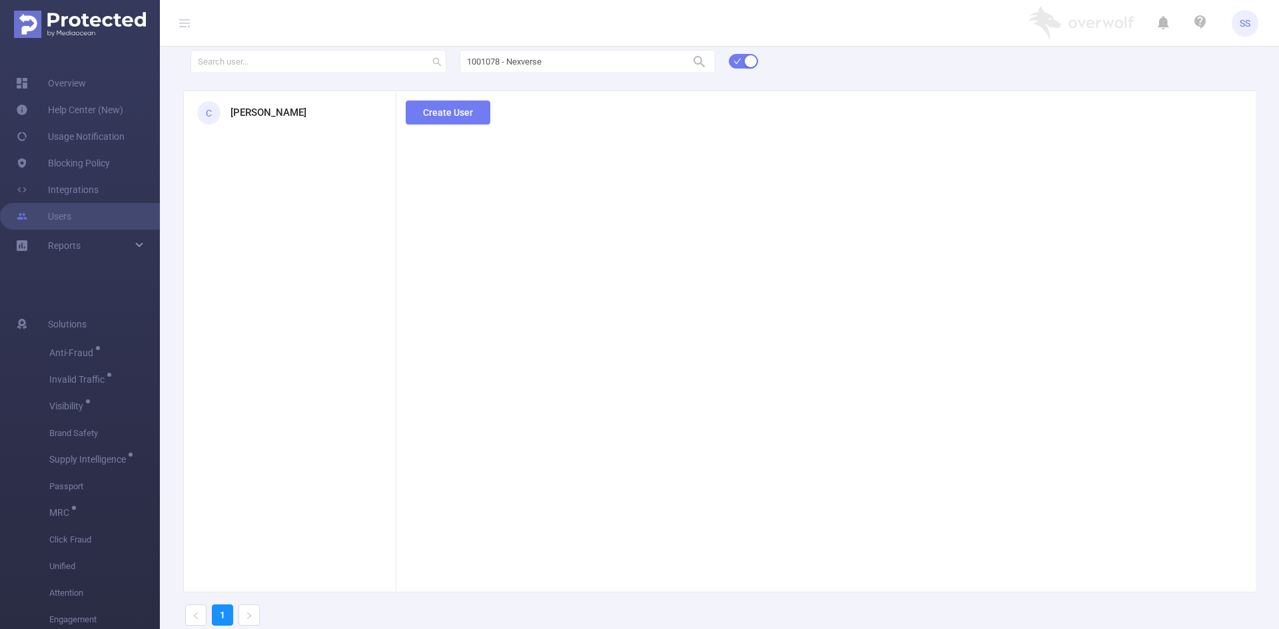
click at [262, 105] on div "1001078 - Nexverse 1001078 - Nexverse C [PERSON_NAME] Create User 1" at bounding box center [719, 342] width 1119 height 589
click at [297, 109] on div "C [PERSON_NAME]" at bounding box center [290, 112] width 212 height 43
